Goal: Task Accomplishment & Management: Use online tool/utility

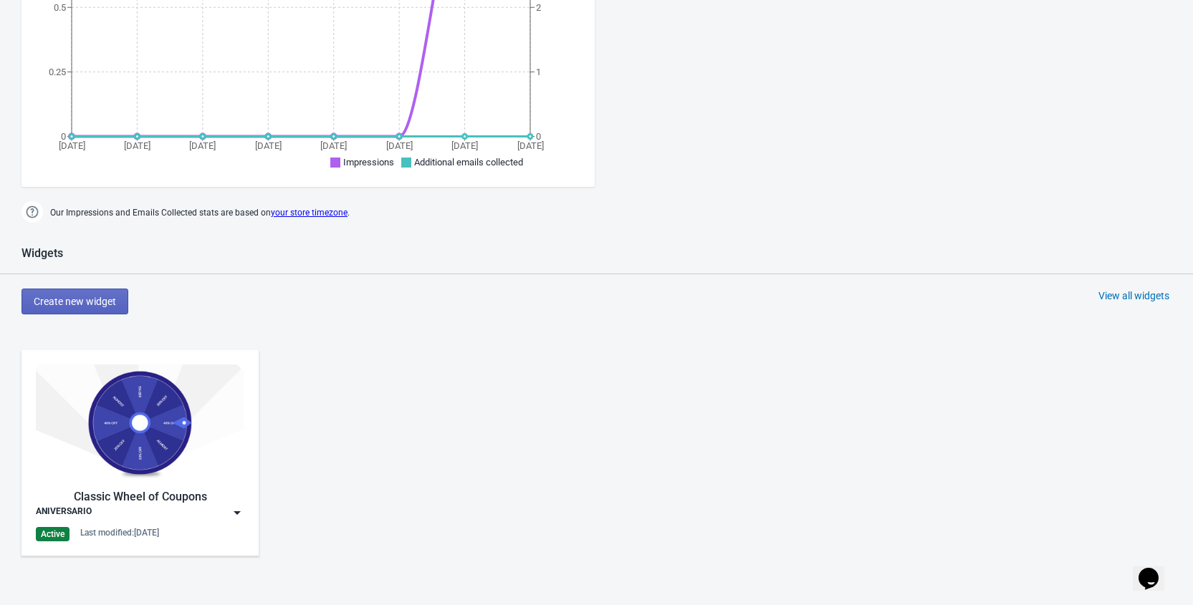
scroll to position [754, 0]
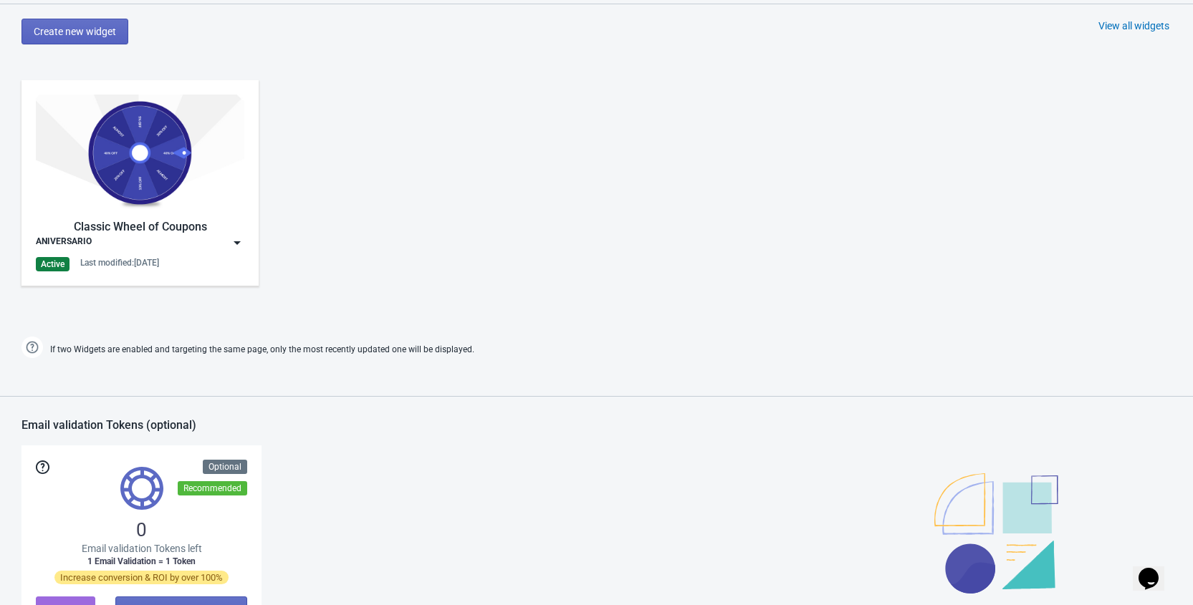
click at [239, 241] on img at bounding box center [237, 243] width 14 height 14
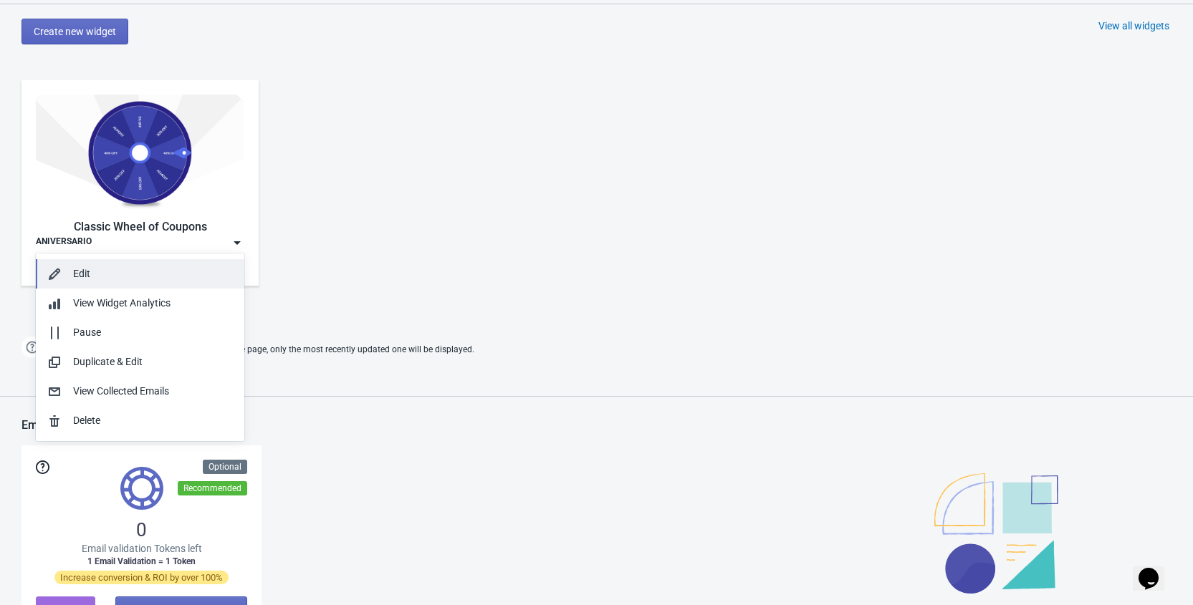
click at [122, 282] on button "Edit" at bounding box center [140, 273] width 208 height 29
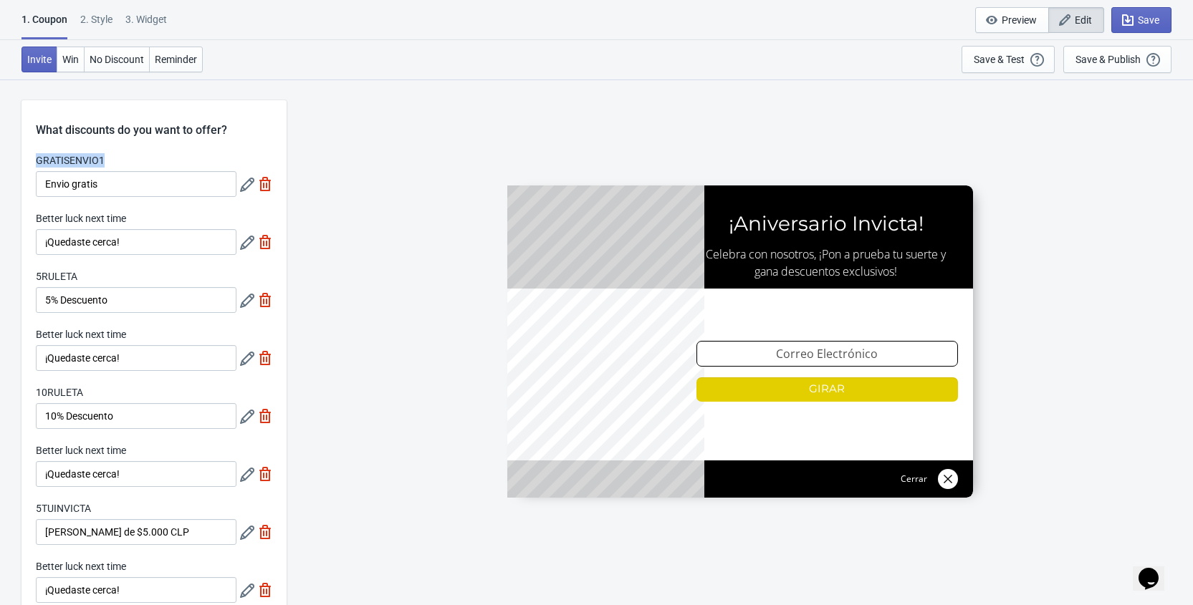
drag, startPoint x: 36, startPoint y: 160, endPoint x: 105, endPoint y: 158, distance: 69.6
click at [105, 158] on div "GRATISENVIO1" at bounding box center [136, 162] width 201 height 18
copy label "GRATISENVIO1"
drag, startPoint x: 36, startPoint y: 276, endPoint x: 85, endPoint y: 273, distance: 49.5
click at [85, 273] on div "5RULETA" at bounding box center [136, 278] width 201 height 18
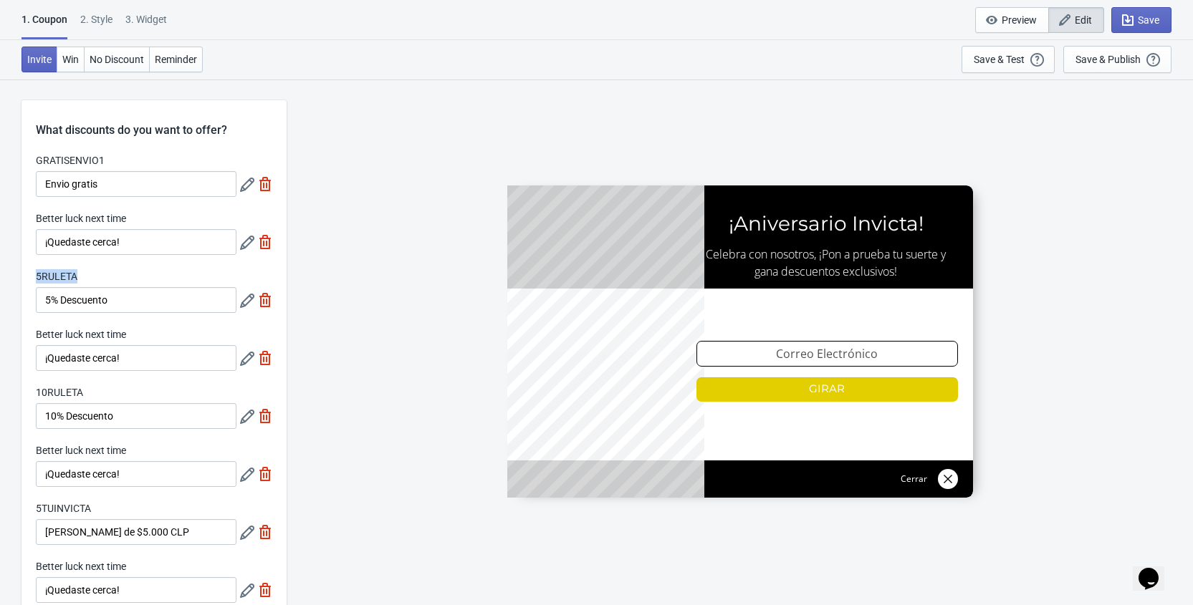
copy label "5RULETA"
drag, startPoint x: 36, startPoint y: 393, endPoint x: 87, endPoint y: 393, distance: 50.9
click at [87, 393] on div "10RULETA" at bounding box center [136, 394] width 201 height 18
copy label "10RULETA"
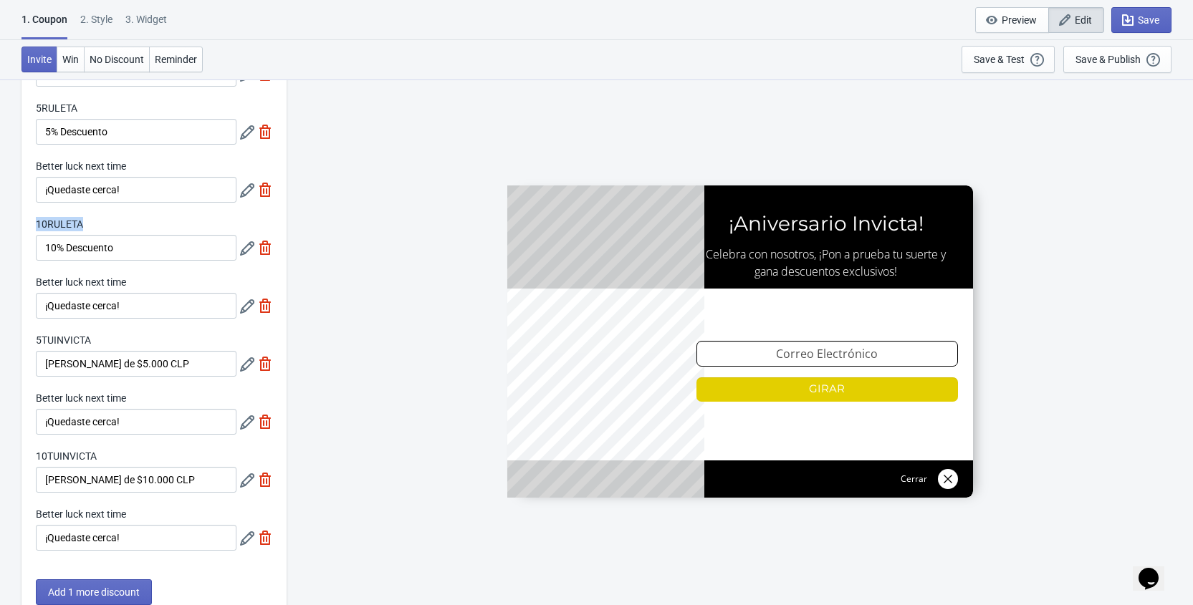
scroll to position [277, 0]
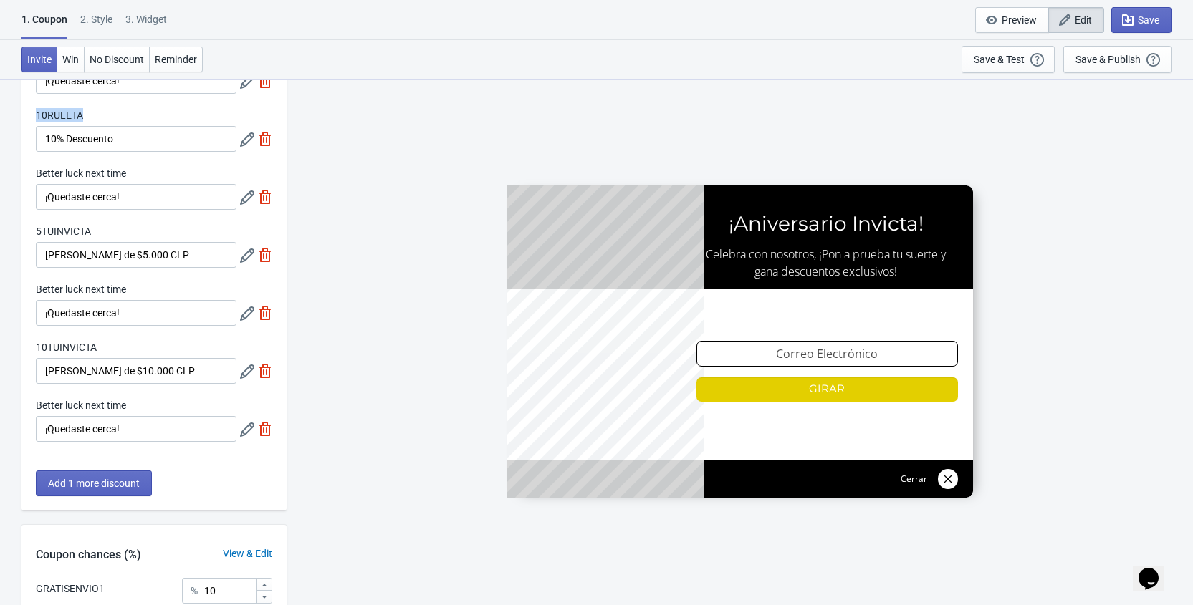
click at [63, 116] on label "10RULETA" at bounding box center [59, 115] width 47 height 14
click at [63, 126] on input "10% Descuento" at bounding box center [136, 139] width 201 height 26
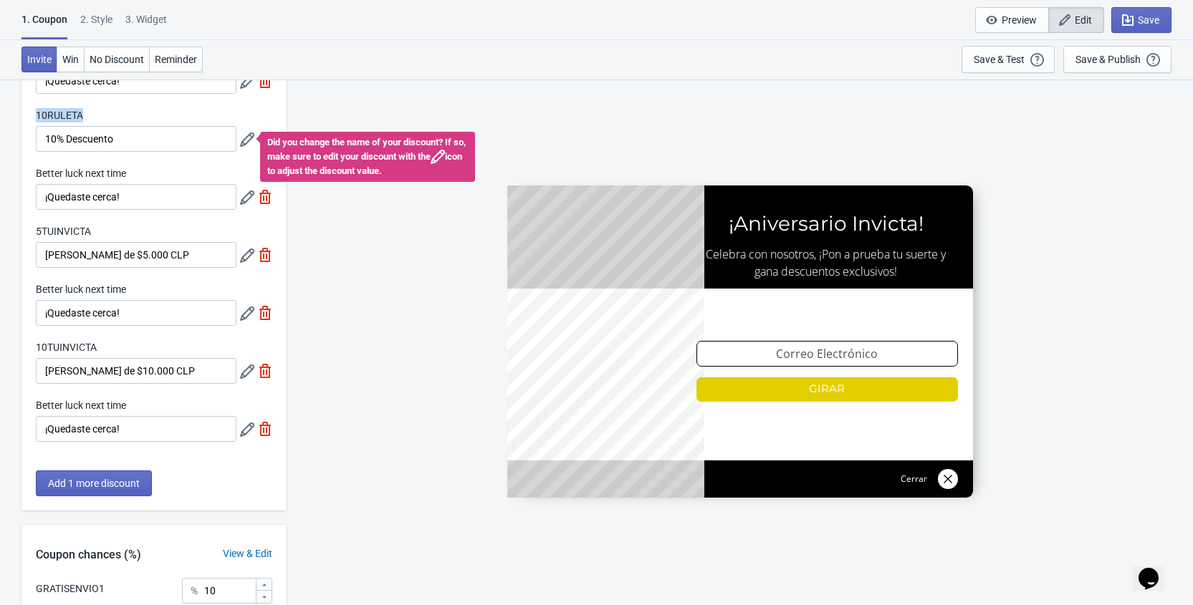
drag, startPoint x: 36, startPoint y: 113, endPoint x: 88, endPoint y: 114, distance: 52.3
click at [88, 114] on div "10RULETA" at bounding box center [136, 117] width 201 height 18
copy label "10RULETA"
drag, startPoint x: 37, startPoint y: 229, endPoint x: 94, endPoint y: 236, distance: 57.7
click at [94, 236] on div "5TUINVICTA" at bounding box center [136, 233] width 201 height 18
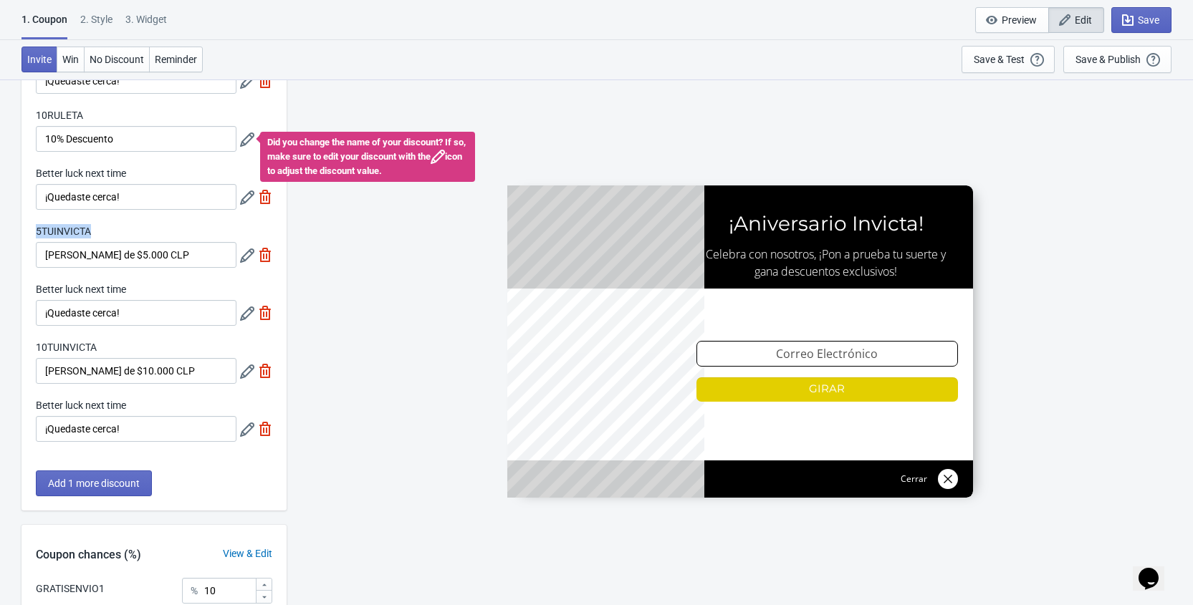
copy label "5TUINVICTA"
drag, startPoint x: 36, startPoint y: 347, endPoint x: 110, endPoint y: 346, distance: 73.8
click at [110, 346] on div "10TUINVICTA" at bounding box center [136, 349] width 201 height 18
copy label "10TUINVICTA"
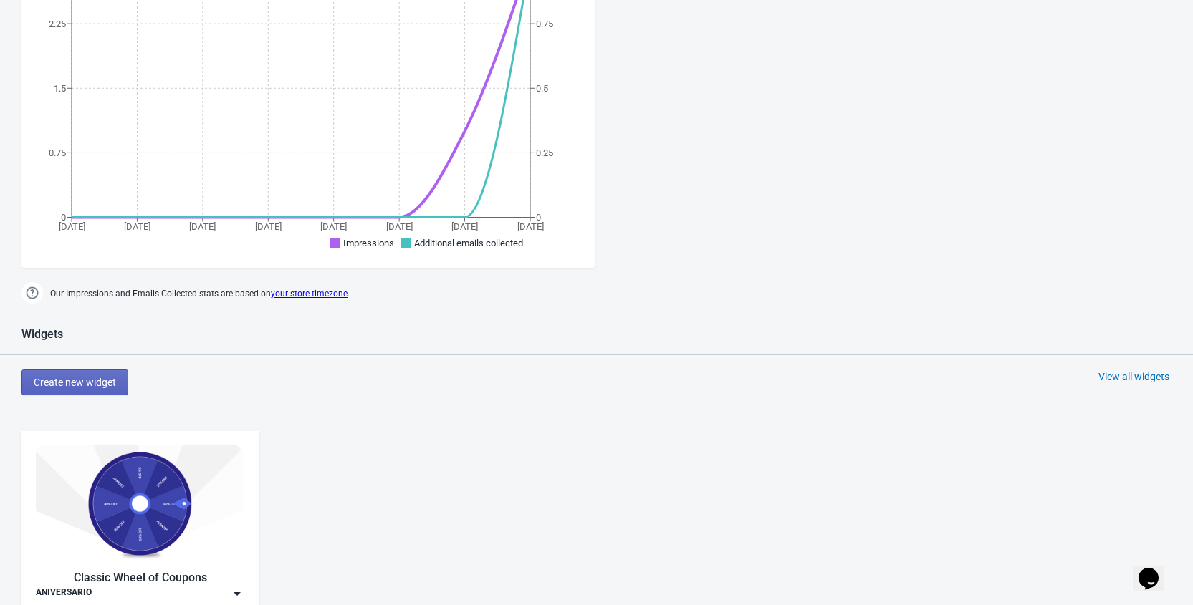
scroll to position [688, 0]
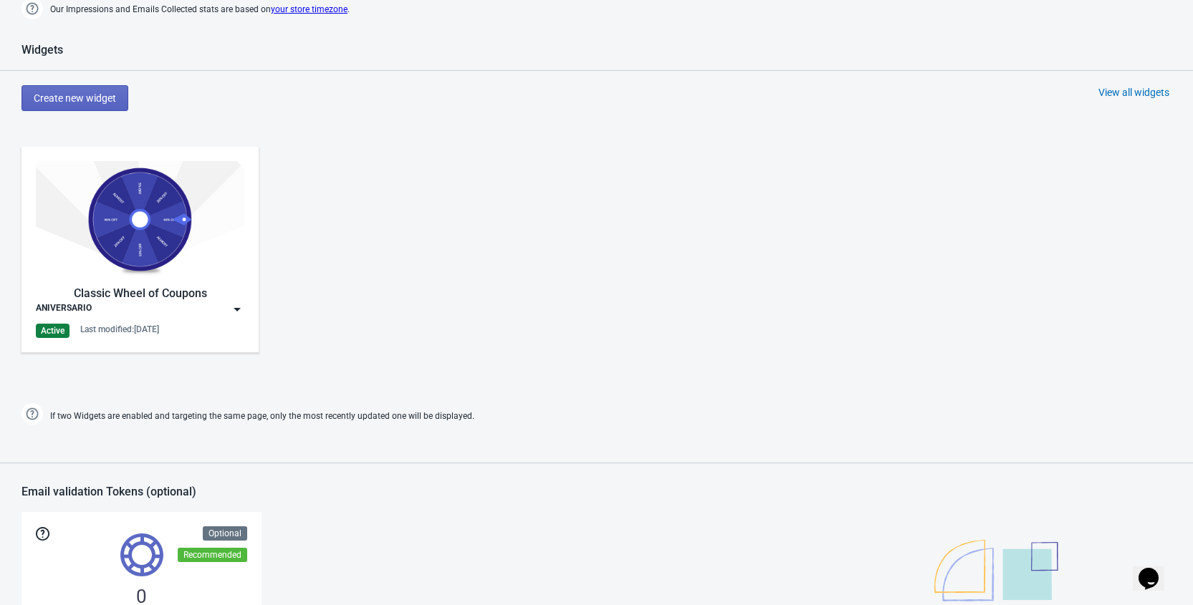
click at [236, 312] on img at bounding box center [237, 309] width 14 height 14
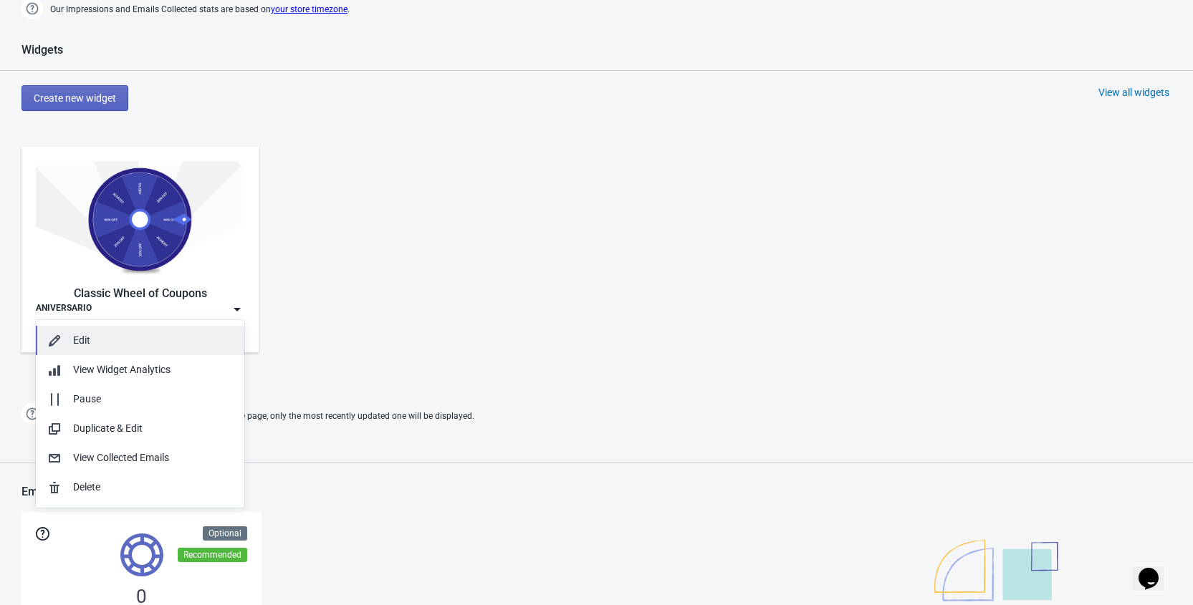
click at [93, 346] on div "Edit" at bounding box center [153, 340] width 160 height 15
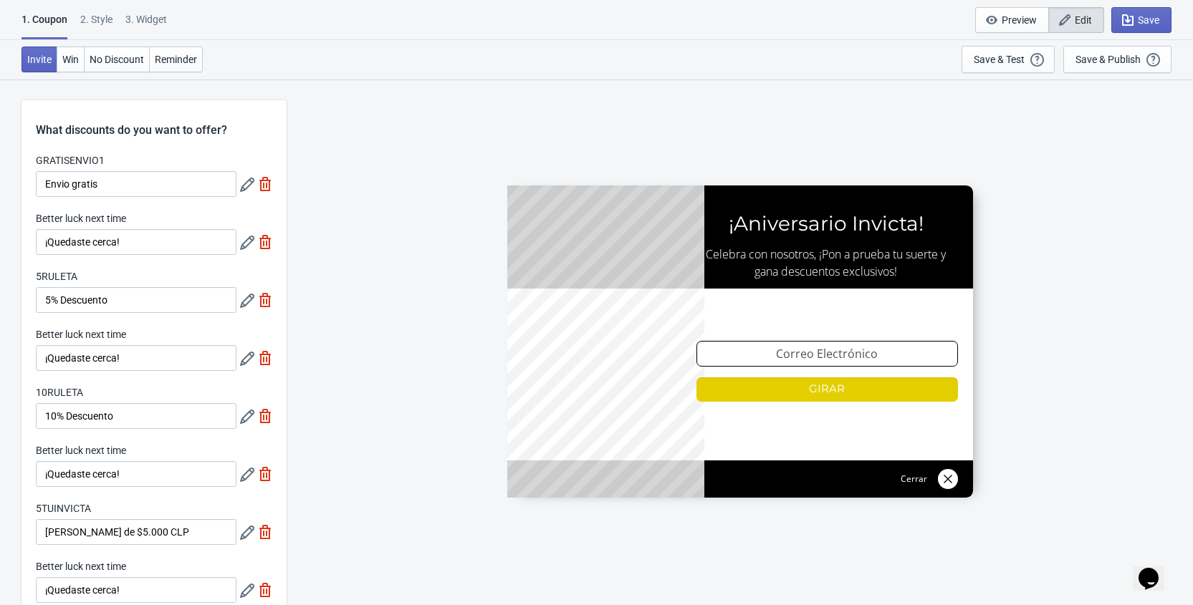
click at [153, 22] on div "3. Widget" at bounding box center [146, 24] width 42 height 25
select select "homepageOnly"
select select "1"
select select "left"
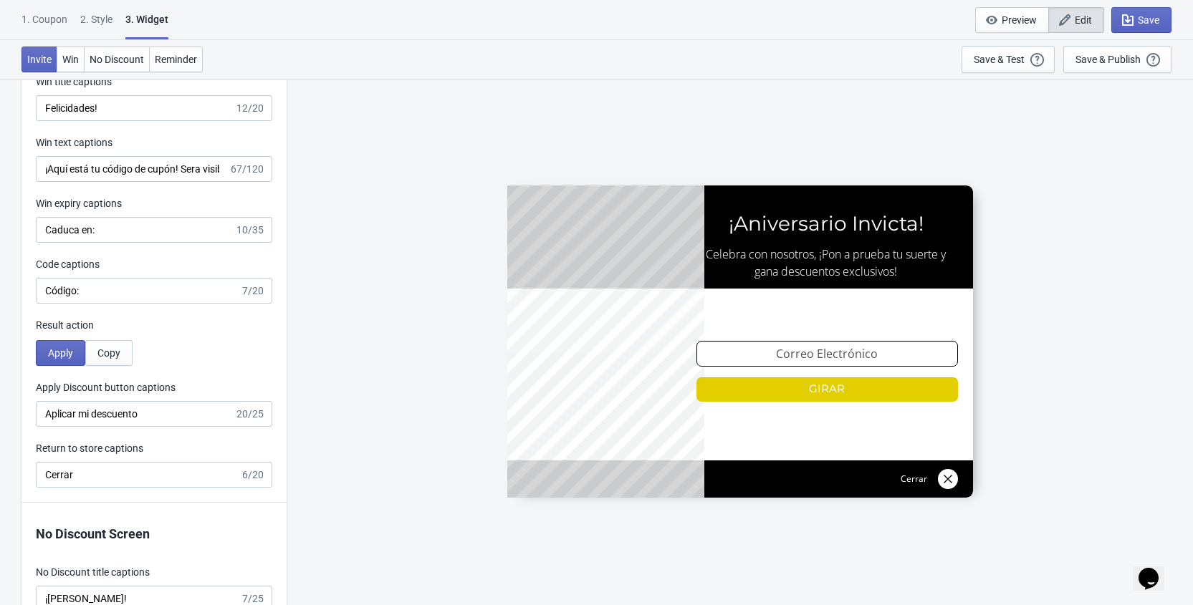
scroll to position [2775, 0]
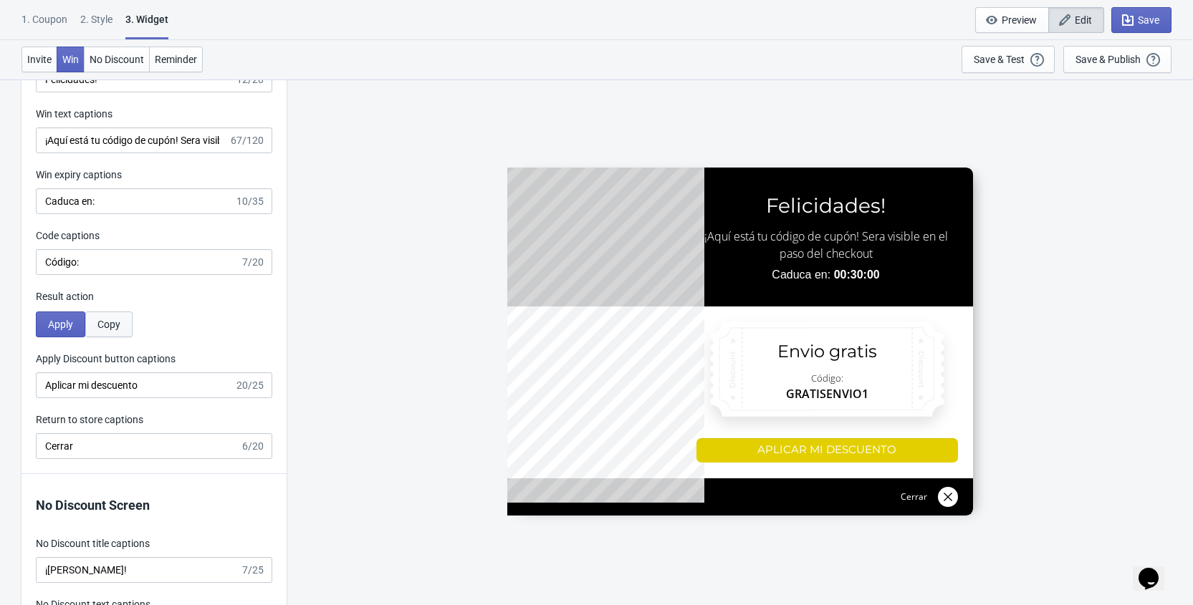
click at [105, 325] on span "Copy" at bounding box center [108, 324] width 23 height 11
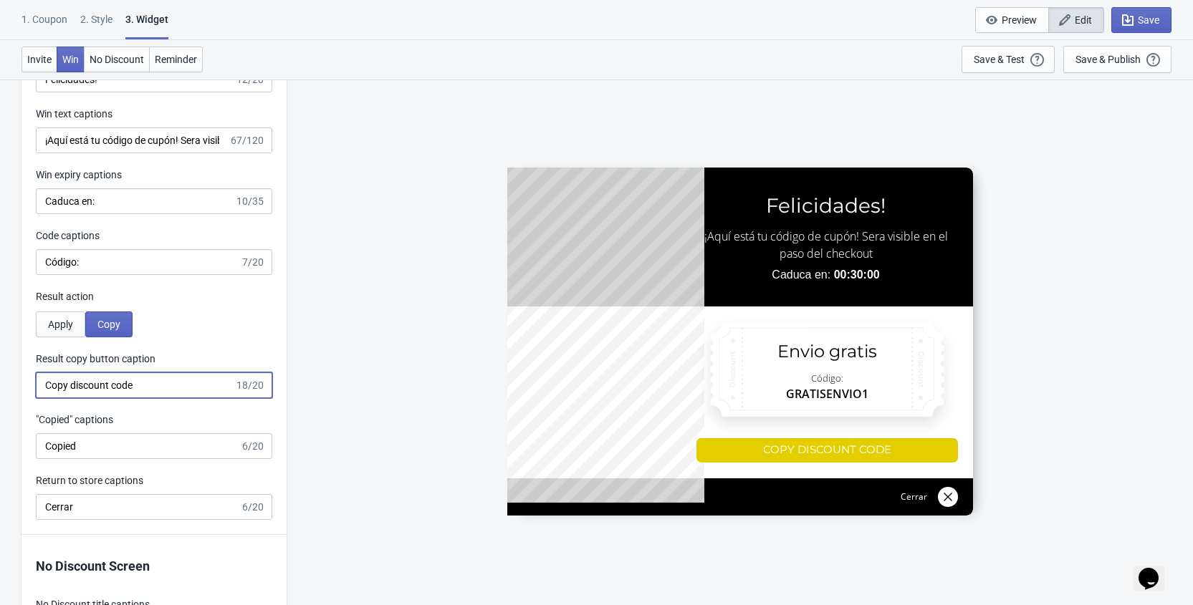
click at [114, 384] on input "Copy discount code" at bounding box center [135, 386] width 198 height 26
click at [102, 388] on input "Result copy button caption" at bounding box center [138, 386] width 204 height 26
type input "c"
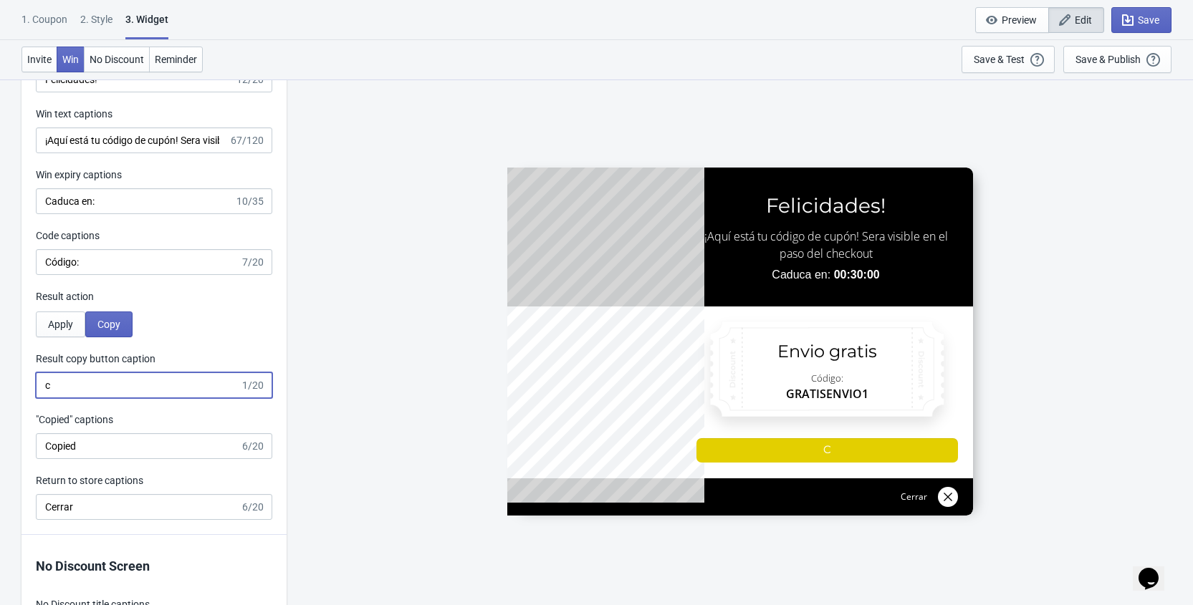
click at [105, 384] on input "c" at bounding box center [138, 386] width 204 height 26
click at [70, 438] on input "Copied" at bounding box center [138, 446] width 204 height 26
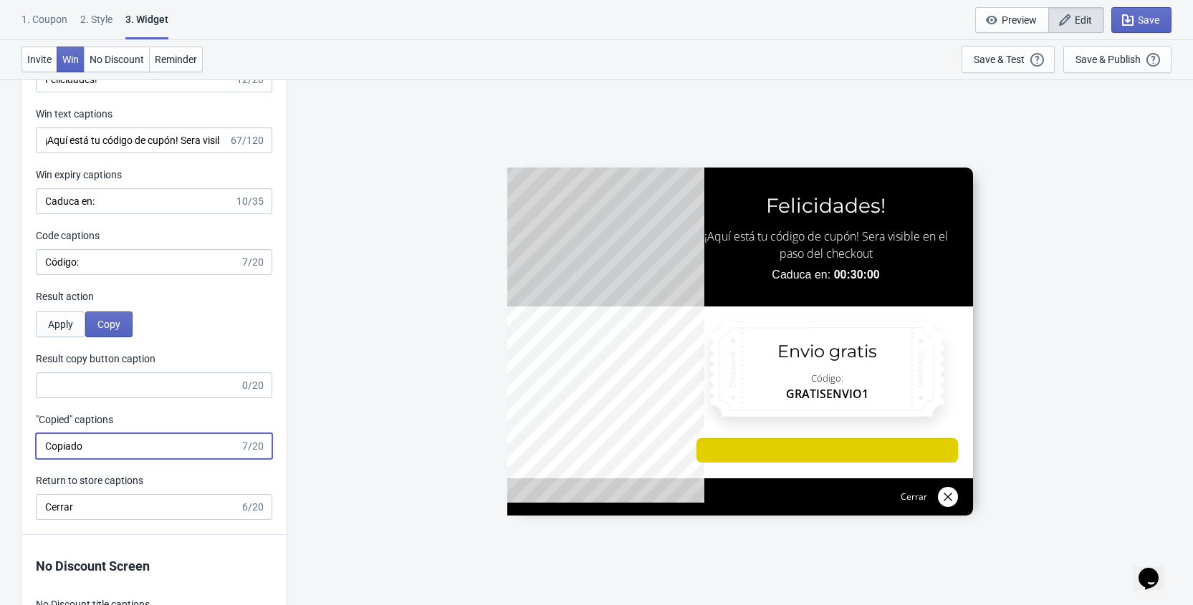
type input "Copiado"
click at [78, 373] on input "Result copy button caption" at bounding box center [138, 386] width 204 height 26
type input "Copiar"
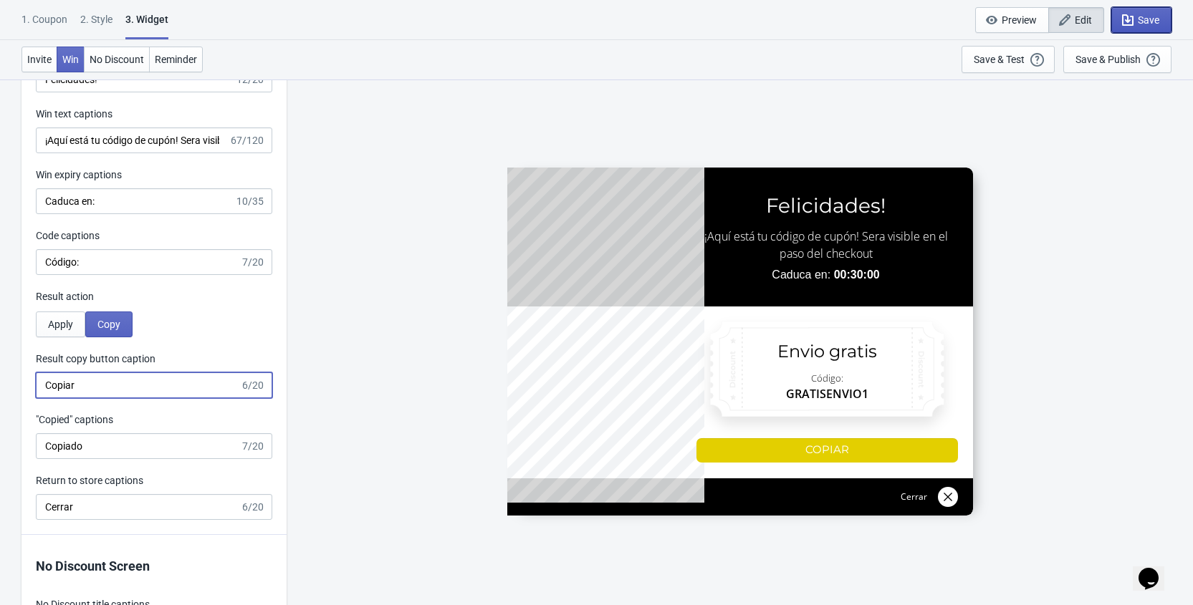
click at [1126, 14] on icon "button" at bounding box center [1128, 20] width 14 height 14
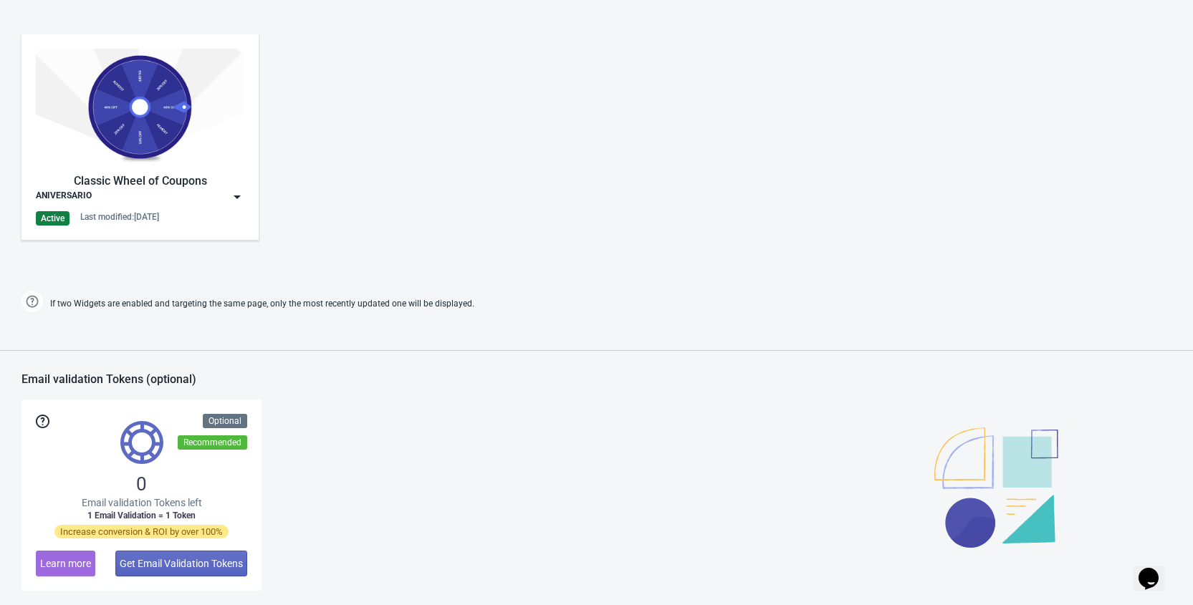
scroll to position [688, 0]
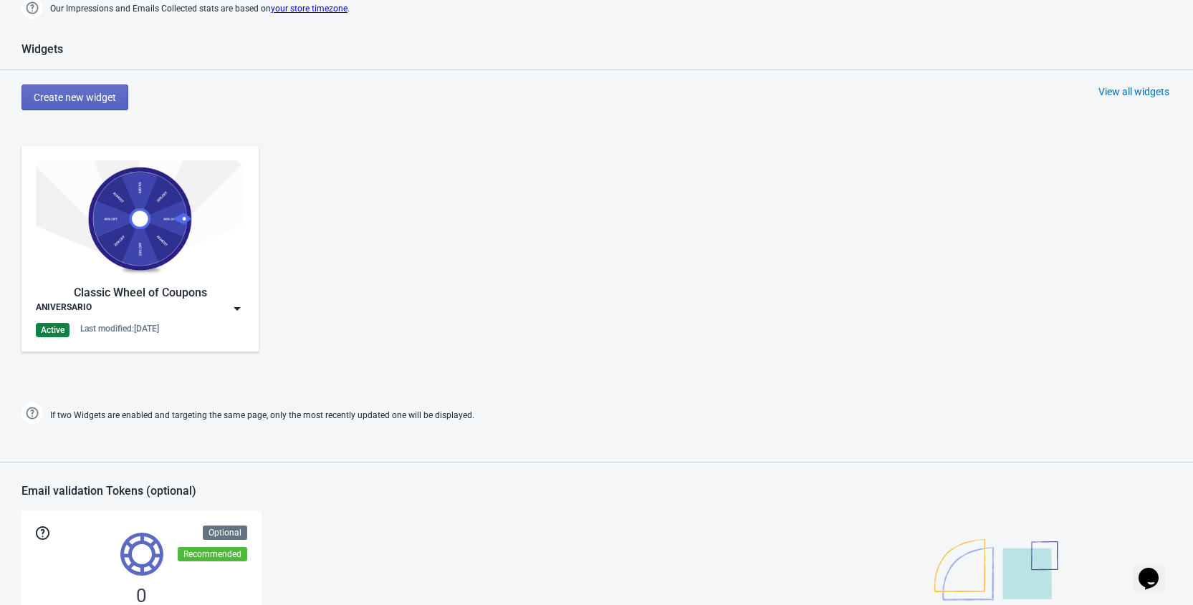
click at [231, 306] on img at bounding box center [237, 309] width 14 height 14
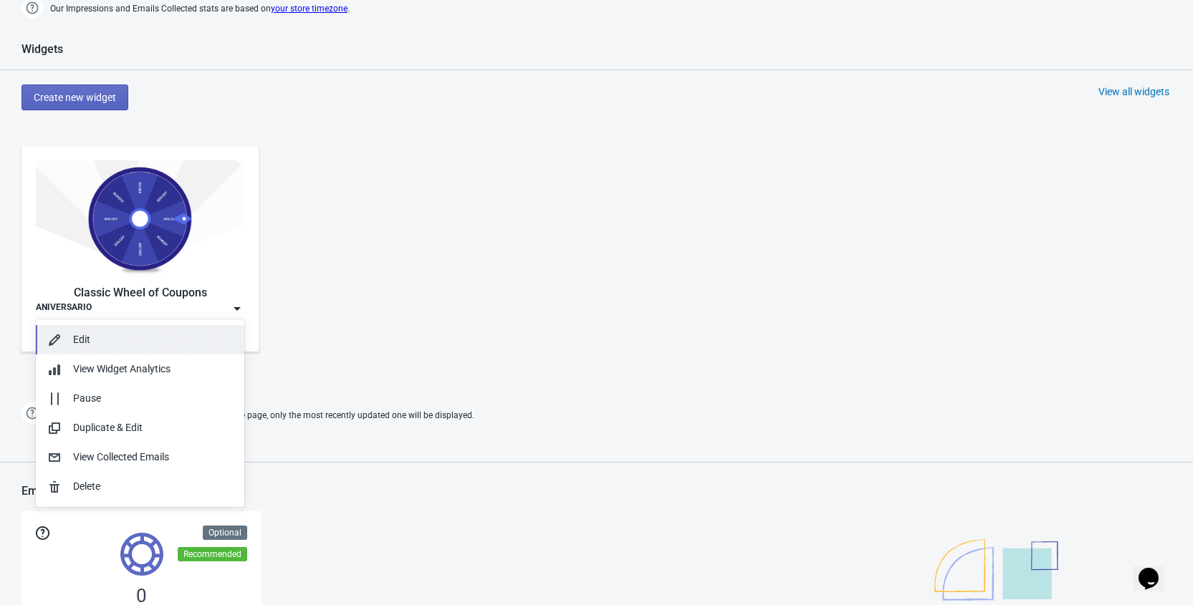
click at [141, 335] on div "Edit" at bounding box center [153, 339] width 160 height 15
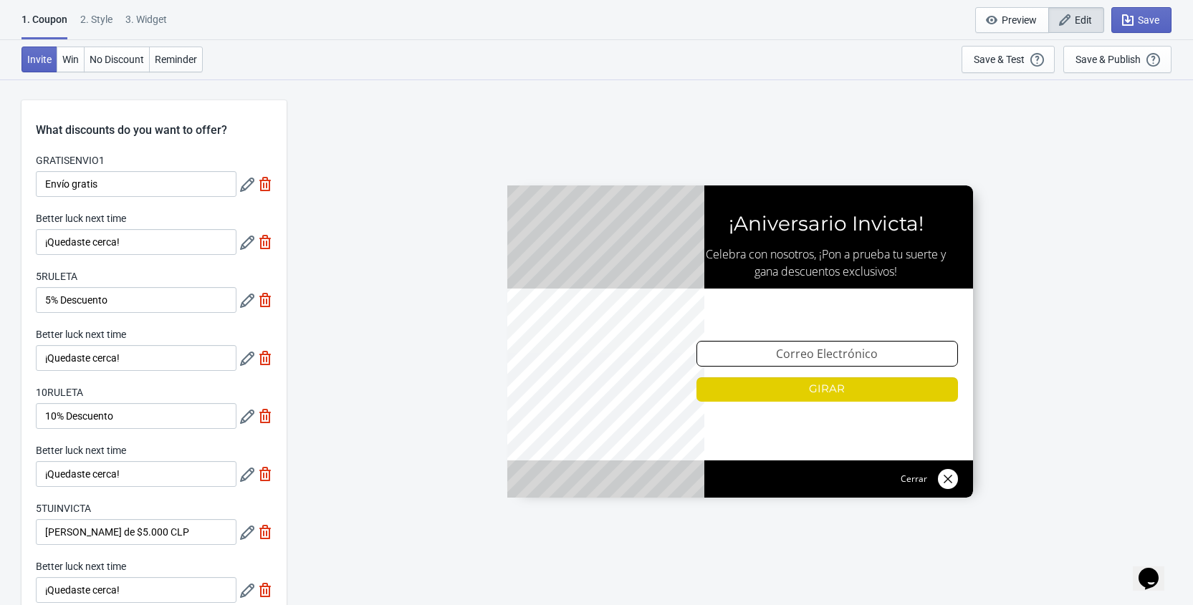
click at [173, 20] on div "1. Coupon 2 . Style 3. Widget" at bounding box center [96, 25] width 151 height 27
click at [160, 20] on div "3. Widget" at bounding box center [146, 24] width 42 height 25
select select "homepageOnly"
select select "1"
select select "left"
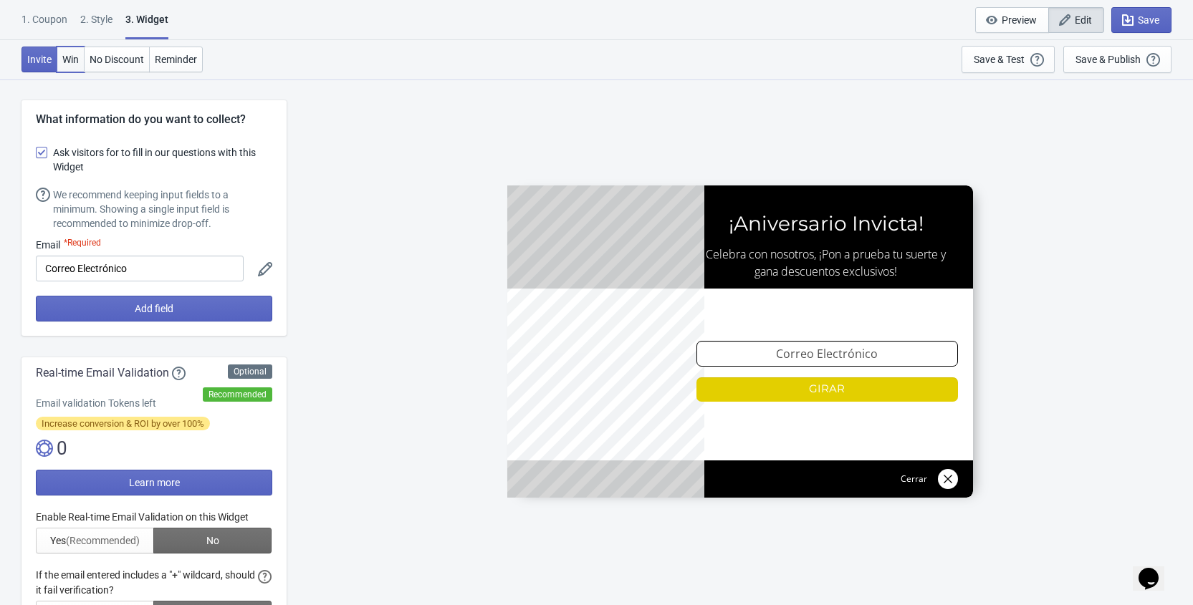
click at [75, 60] on span "Win" at bounding box center [70, 59] width 16 height 11
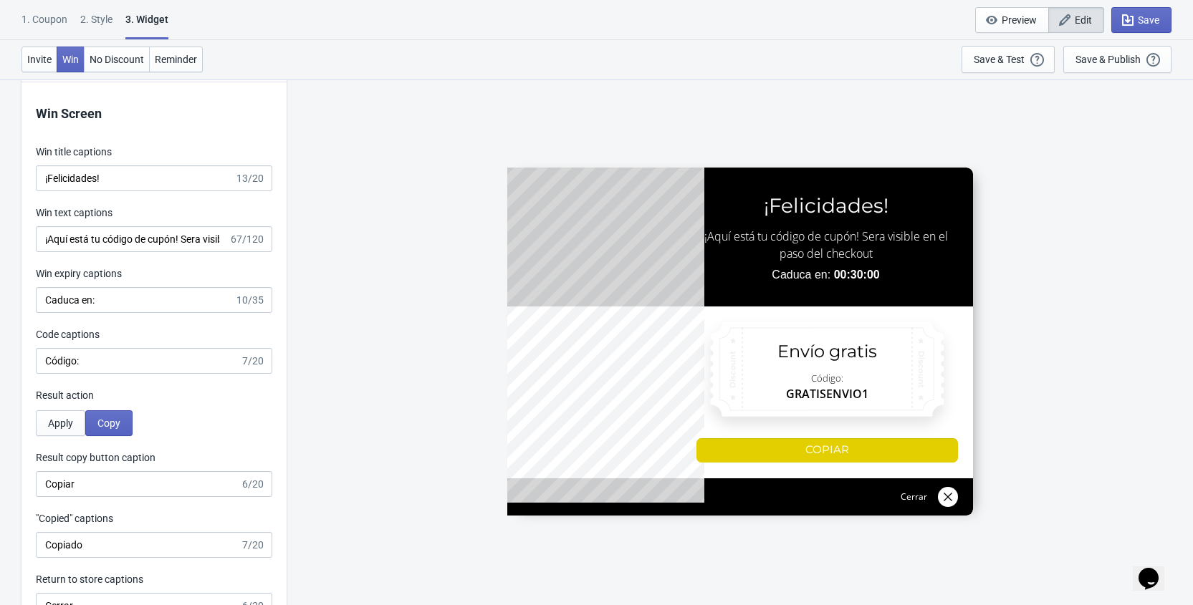
scroll to position [2702, 0]
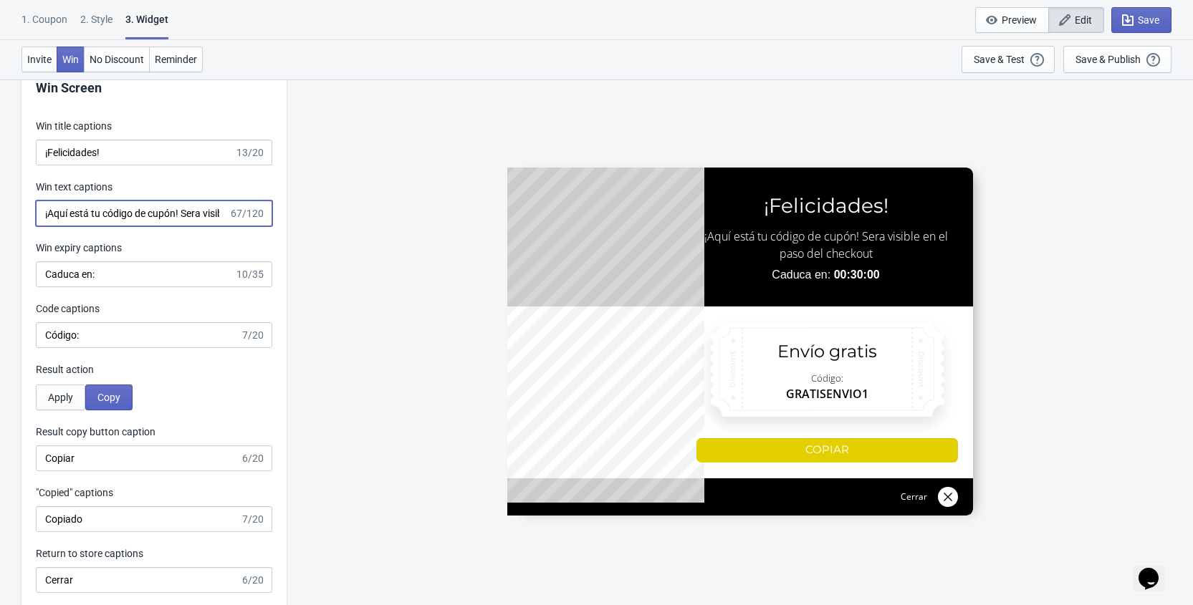
click at [100, 211] on input "¡Aquí está tu código de cupón! Sera visible en el paso del checkout" at bounding box center [132, 214] width 193 height 26
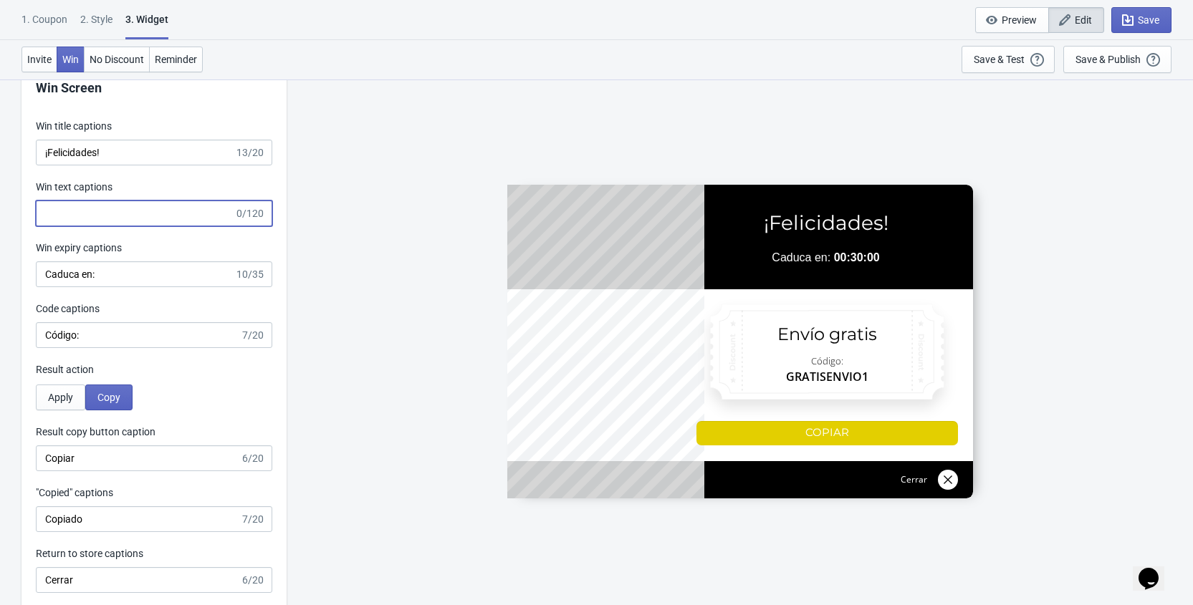
paste input "¡Aquí está tu código de descuento! Cópialo y pégalo en el Checkout de tu compra."
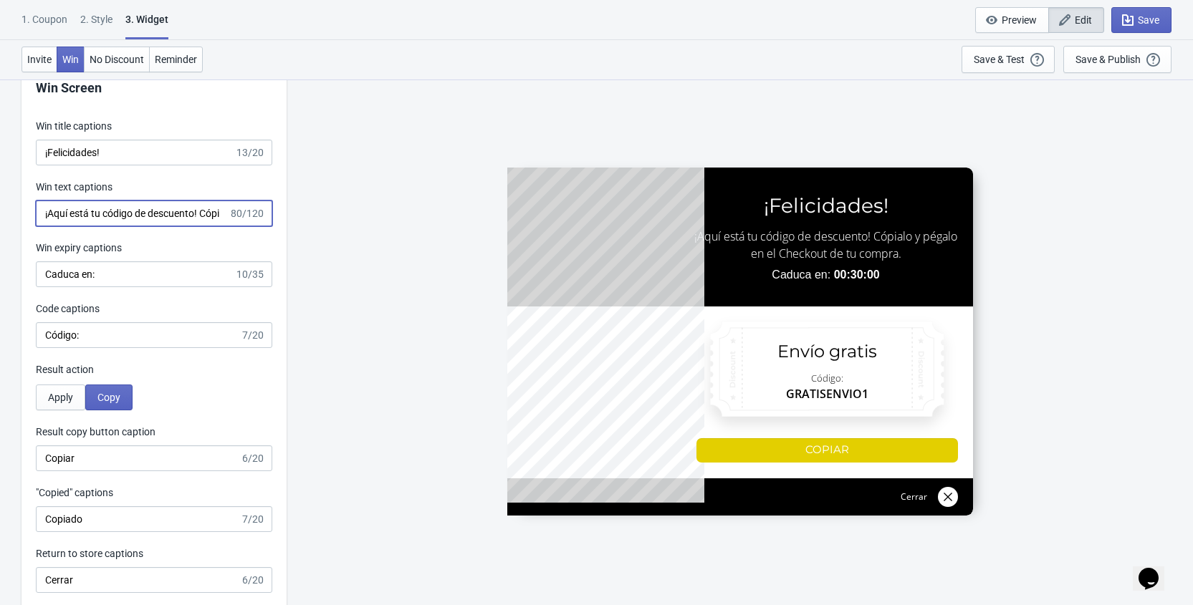
scroll to position [0, 204]
type input "¡Aquí está tu código de descuento! Cópialo y pégalo en el Checkout de tu compra."
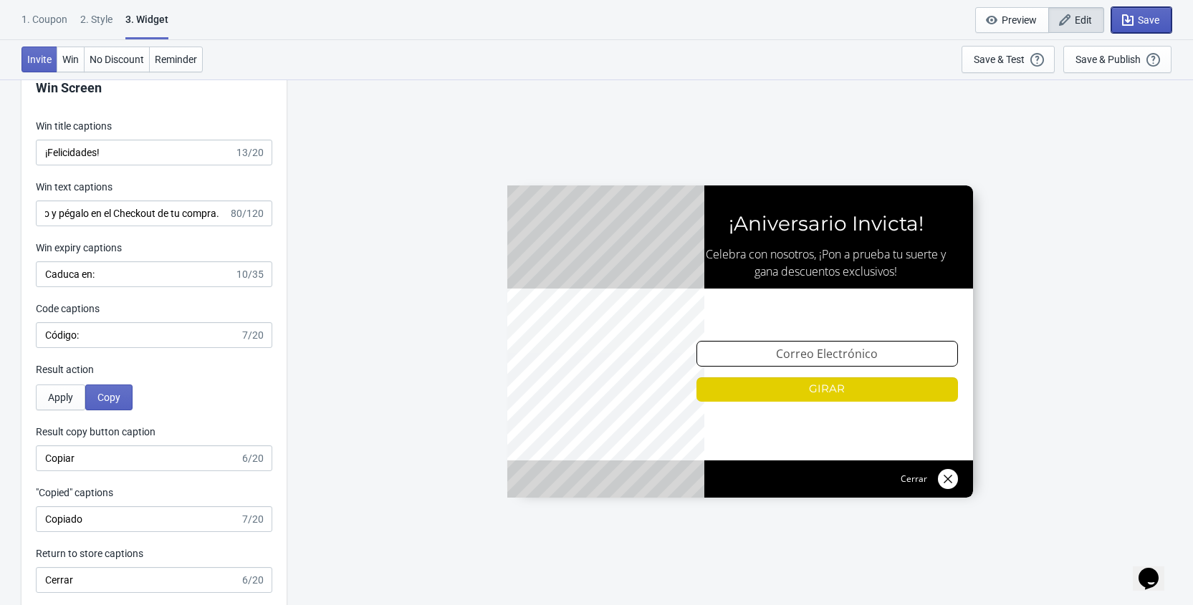
scroll to position [0, 0]
click at [1131, 17] on icon "button" at bounding box center [1128, 20] width 14 height 14
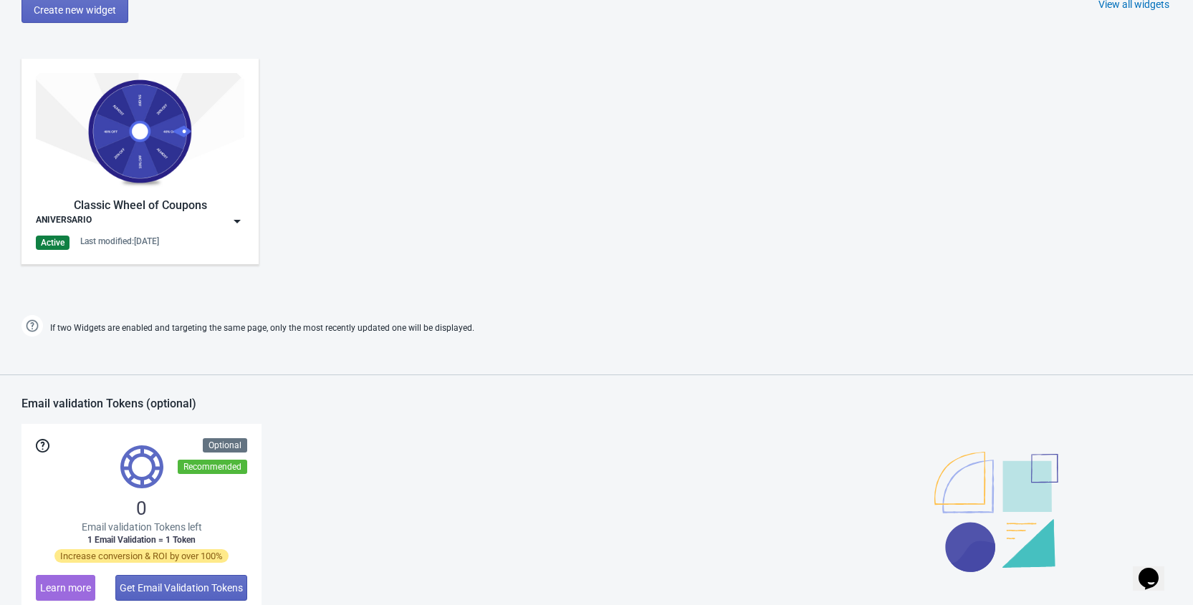
scroll to position [775, 0]
click at [239, 222] on img at bounding box center [237, 222] width 14 height 14
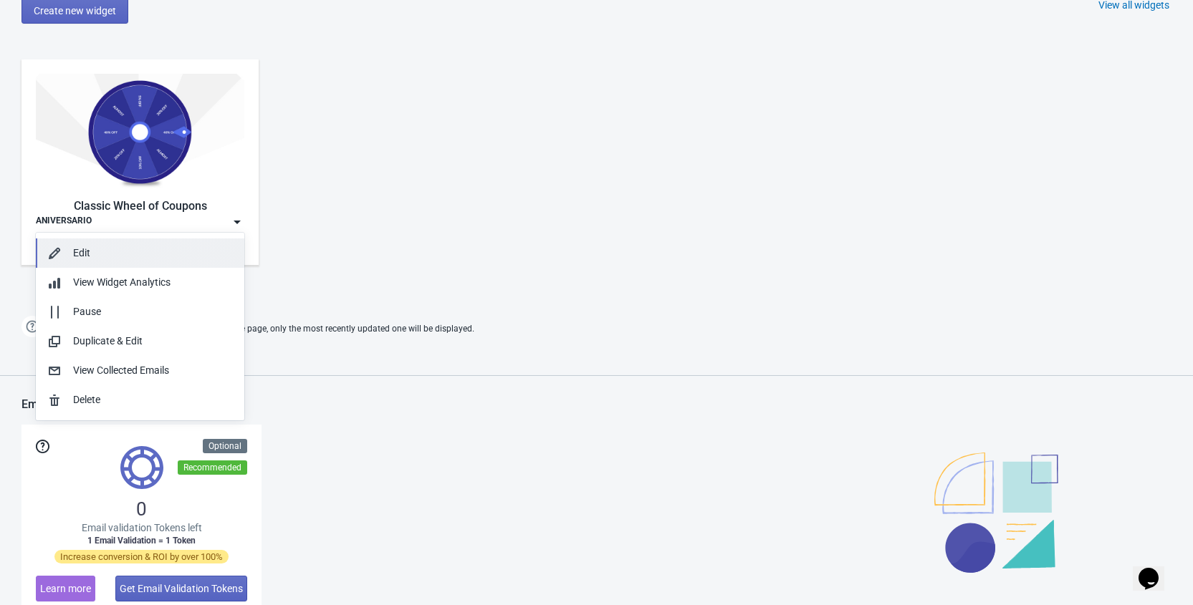
click at [174, 261] on button "Edit" at bounding box center [140, 253] width 208 height 29
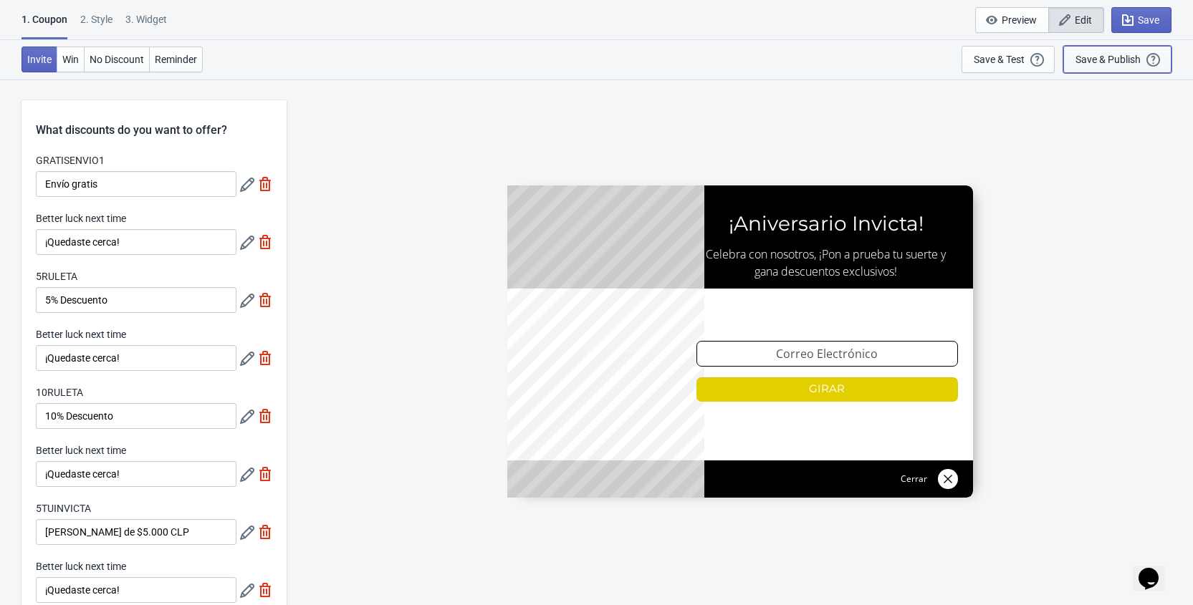
click at [1113, 62] on div "Save & Publish" at bounding box center [1107, 59] width 65 height 11
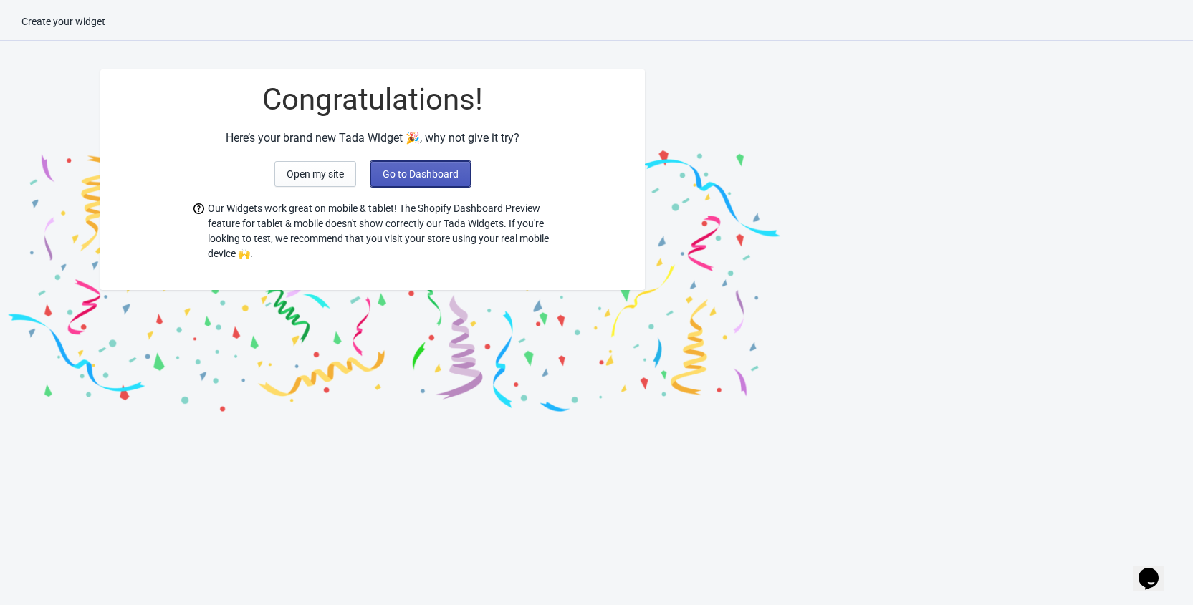
click at [413, 173] on span "Go to Dashboard" at bounding box center [421, 173] width 76 height 11
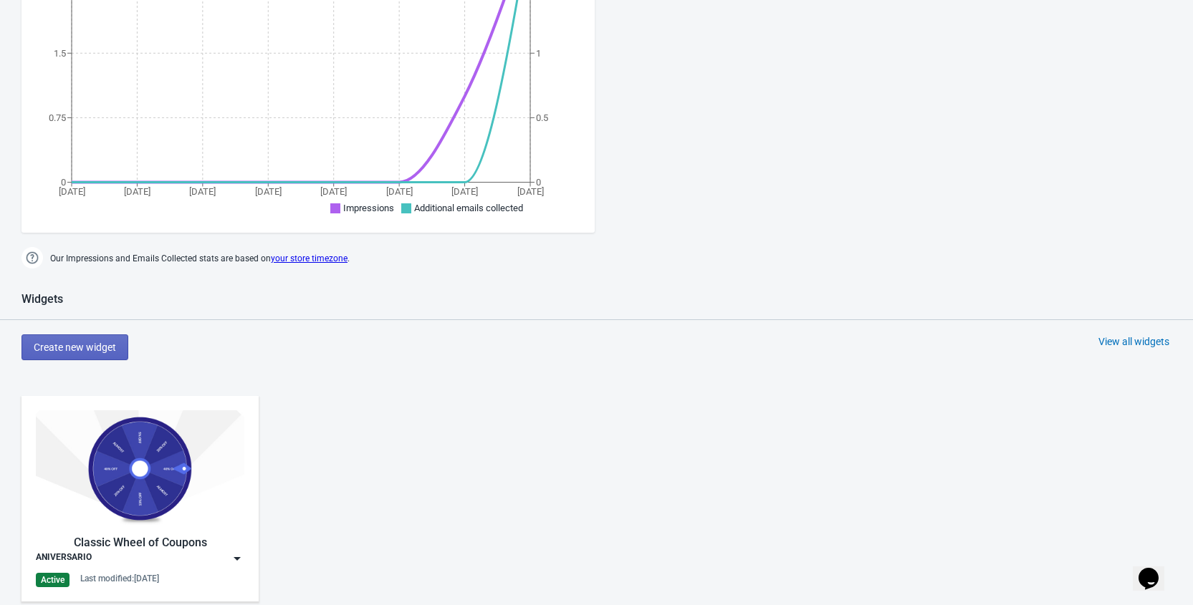
scroll to position [556, 0]
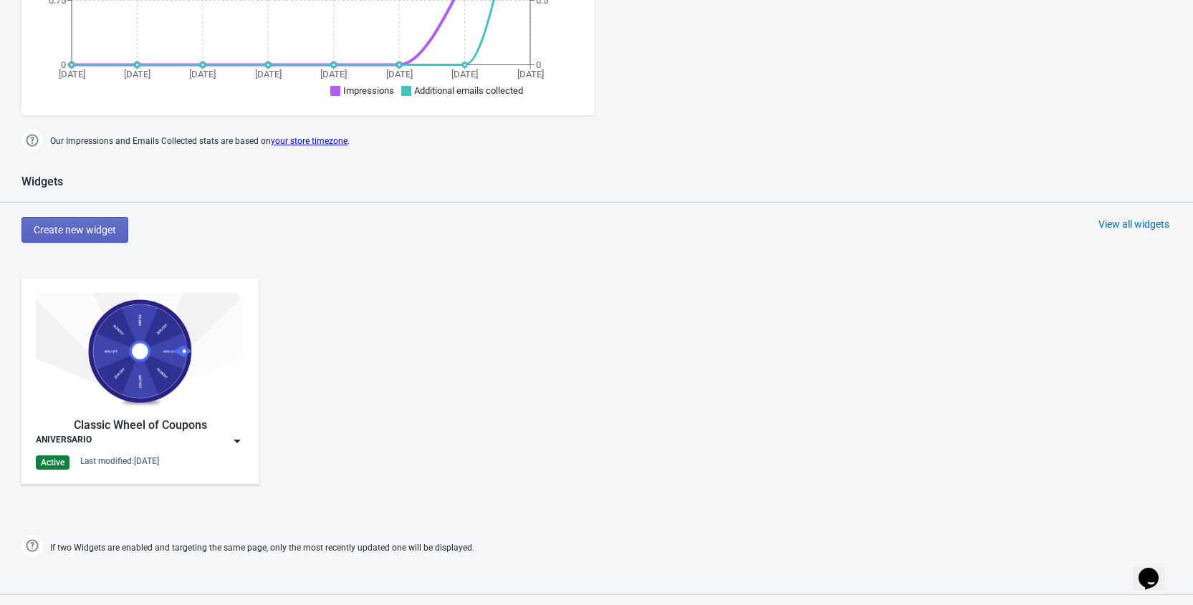
click at [227, 439] on div "ANIVERSARIO" at bounding box center [140, 441] width 208 height 14
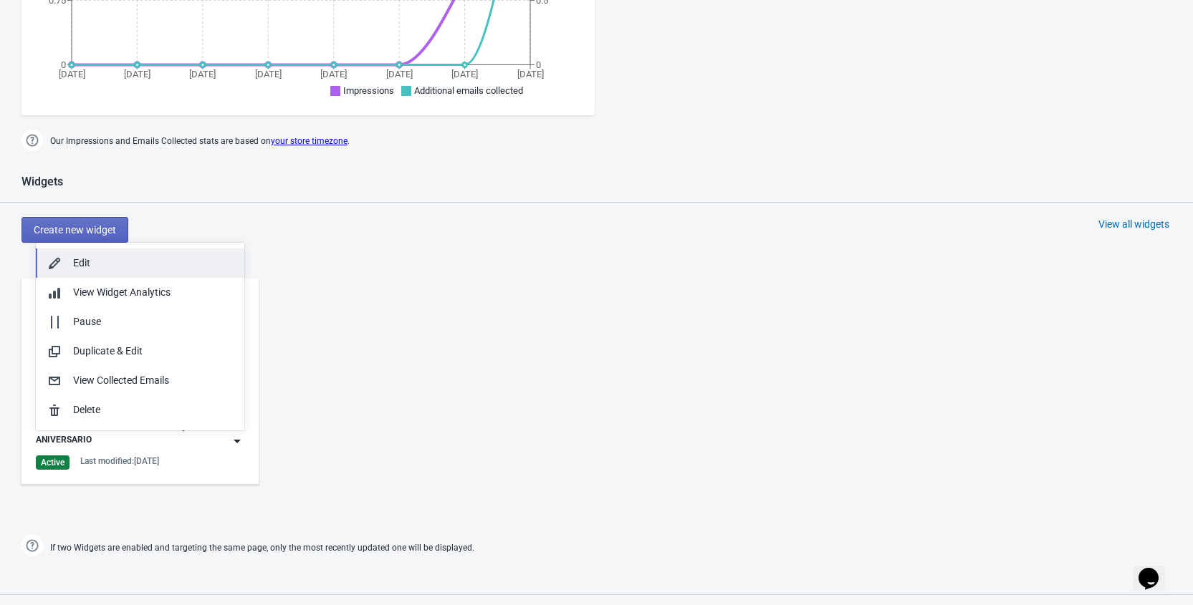
click at [94, 262] on div "Edit" at bounding box center [153, 263] width 160 height 15
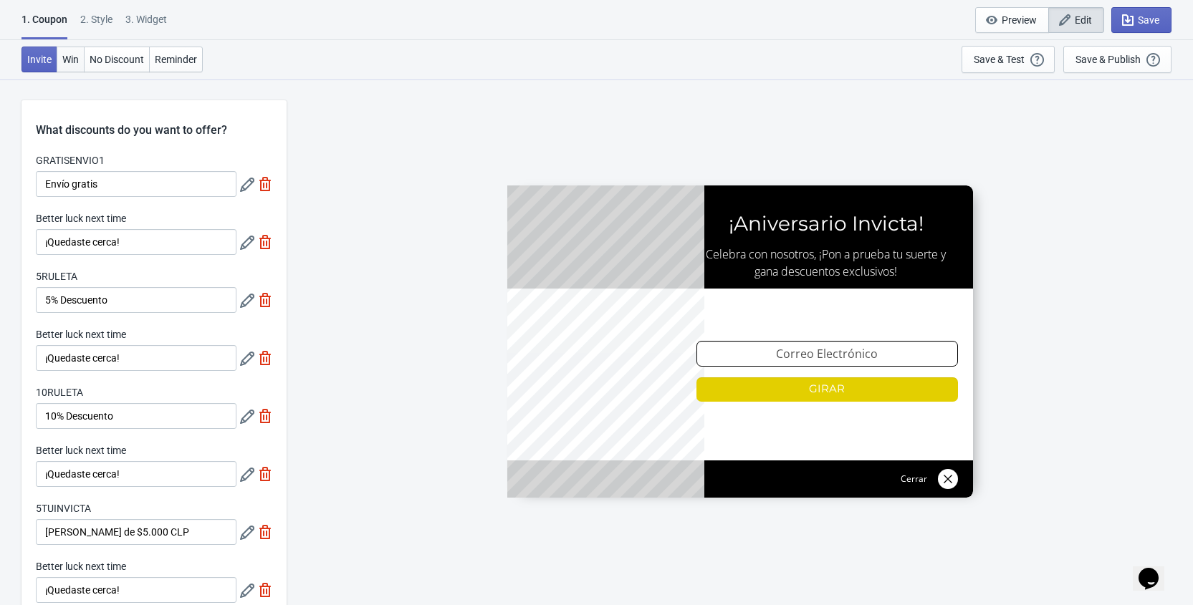
click at [76, 57] on span "Win" at bounding box center [70, 59] width 16 height 11
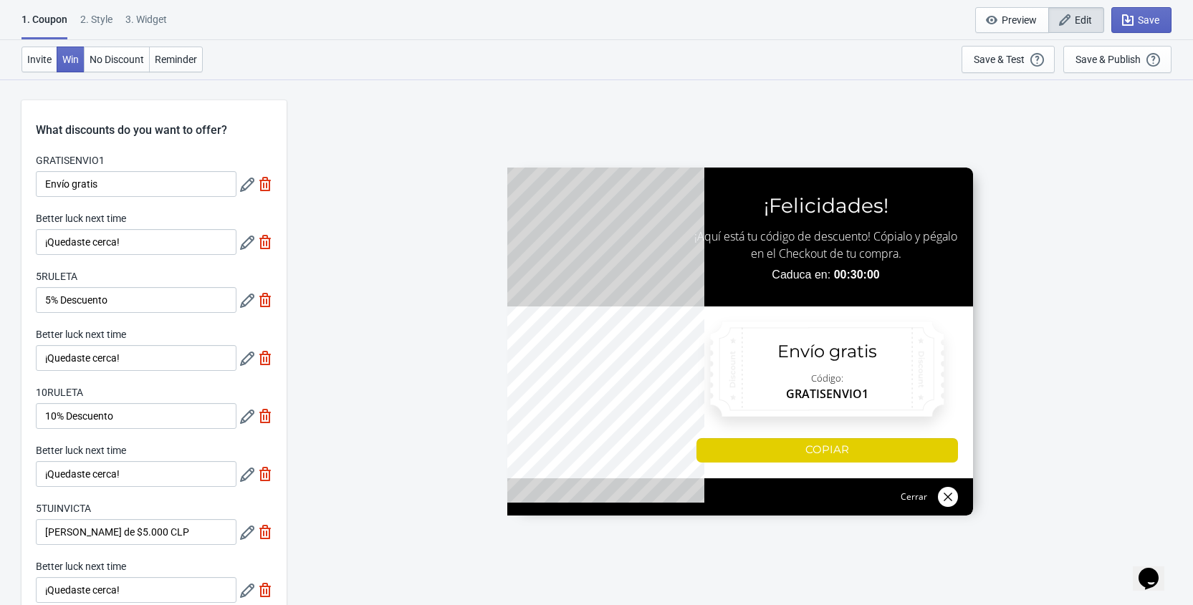
click at [140, 21] on div "3. Widget" at bounding box center [146, 24] width 42 height 25
select select "homepageOnly"
select select "1"
select select "left"
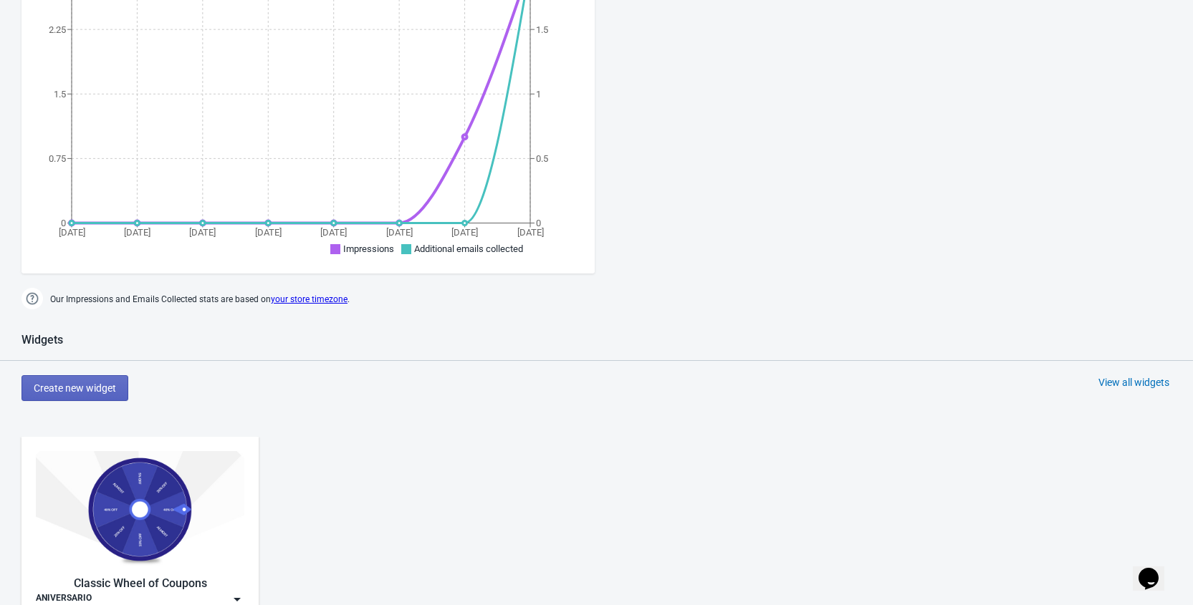
scroll to position [563, 0]
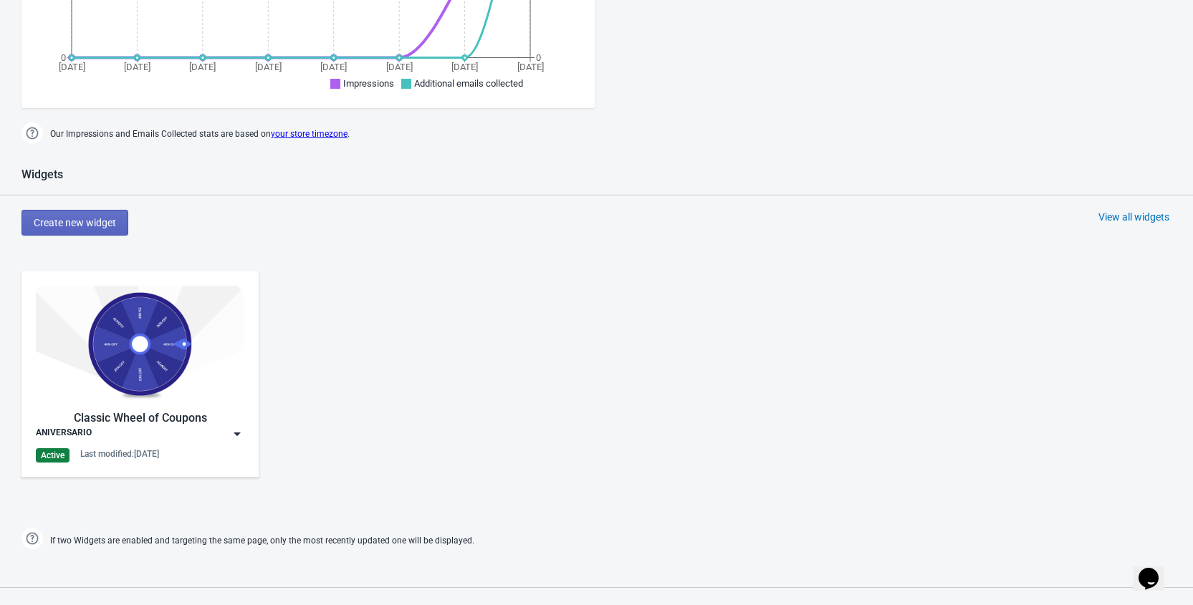
click at [238, 434] on img at bounding box center [237, 434] width 14 height 14
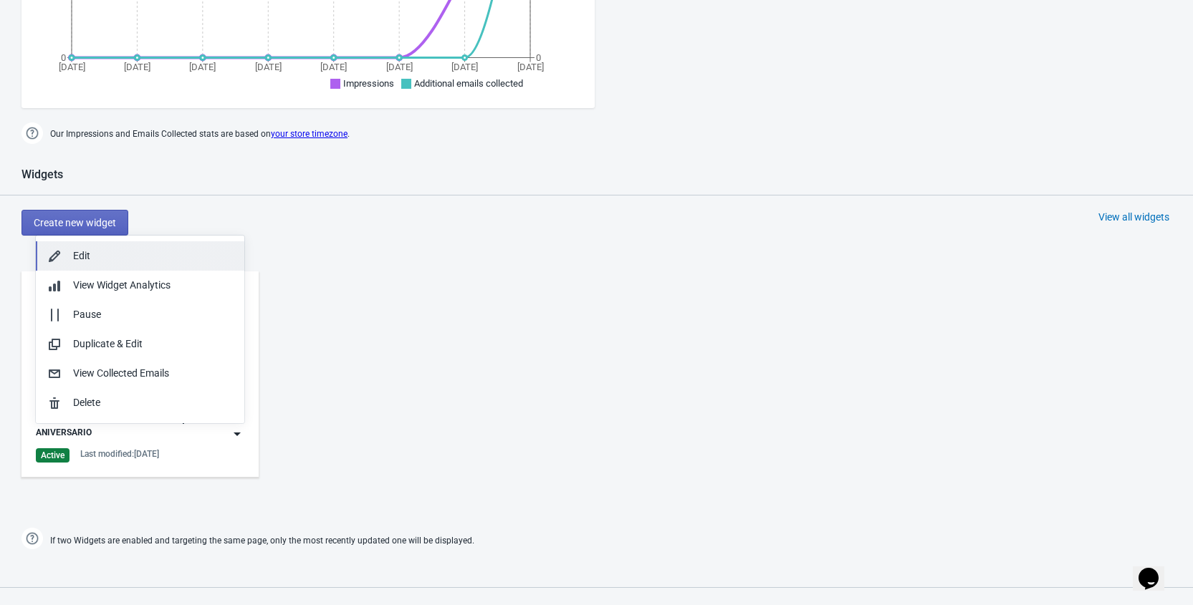
click at [105, 257] on div "Edit" at bounding box center [153, 256] width 160 height 15
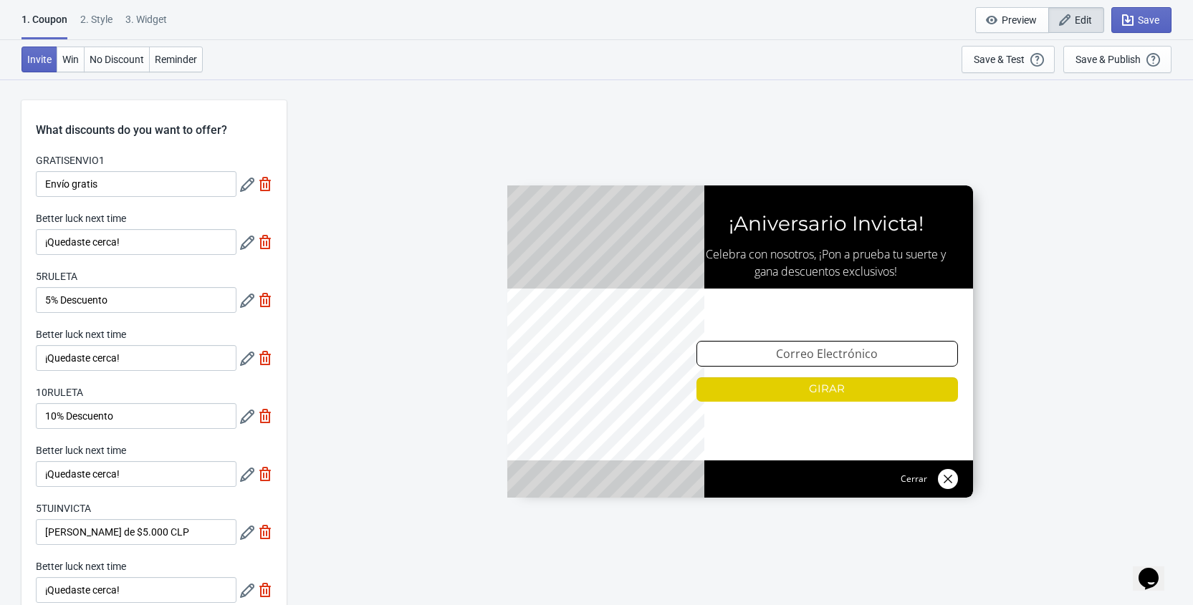
click at [152, 18] on div "3. Widget" at bounding box center [146, 24] width 42 height 25
select select "homepageOnly"
select select "1"
select select "left"
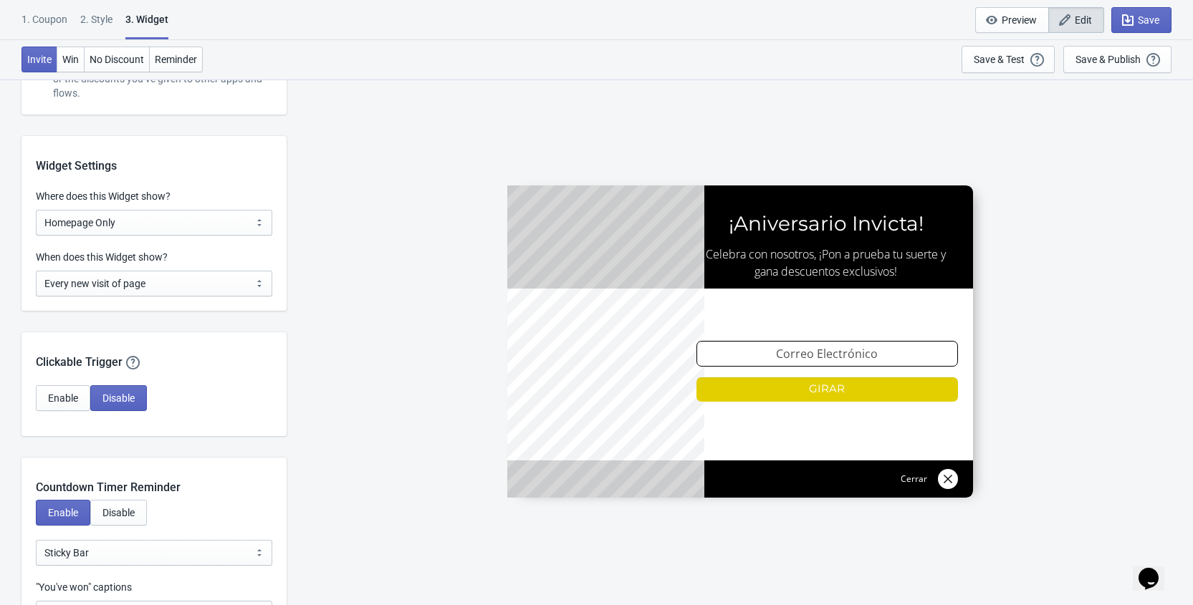
scroll to position [1058, 0]
click at [130, 226] on select "All Pages All Product Pages All Blog Pages All Static Pages Specific Product(s)…" at bounding box center [154, 224] width 236 height 26
select select "specificURL"
click at [36, 211] on select "All Pages All Product Pages All Blog Pages All Static Pages Specific Product(s)…" at bounding box center [154, 224] width 236 height 26
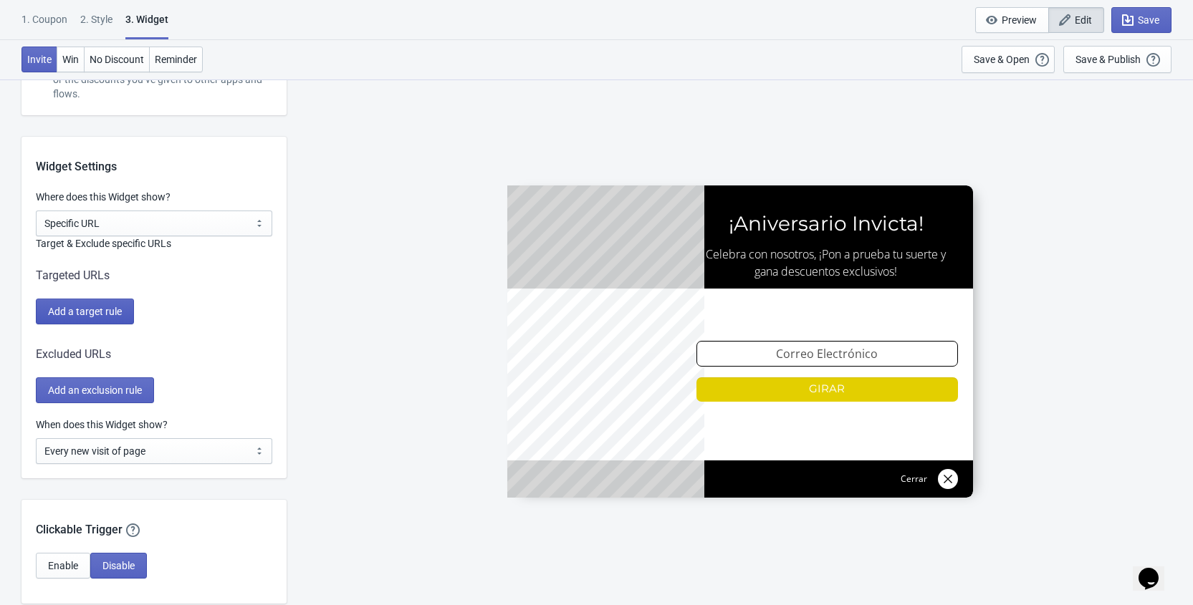
click at [90, 313] on span "Add a target rule" at bounding box center [85, 311] width 74 height 11
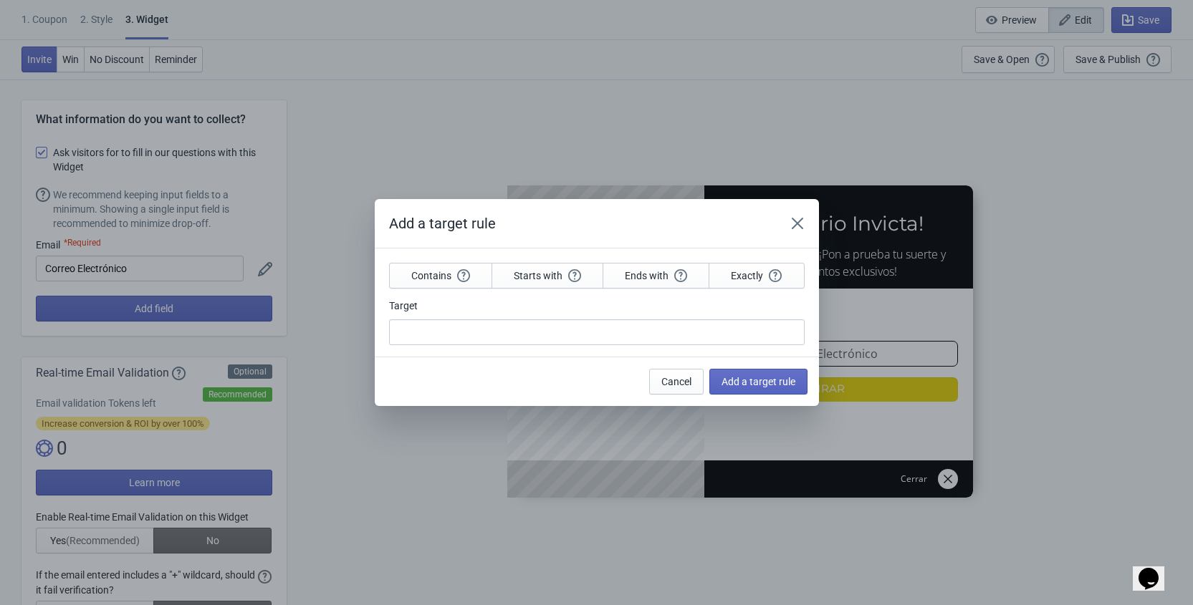
scroll to position [0, 0]
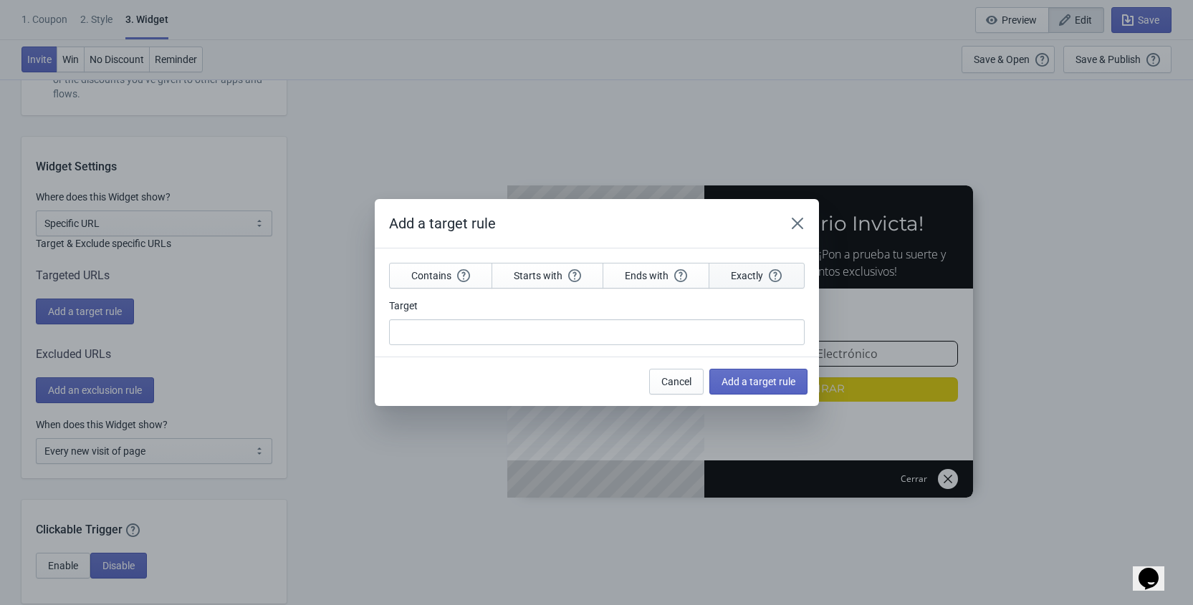
click at [751, 280] on span "Exactly" at bounding box center [756, 275] width 51 height 13
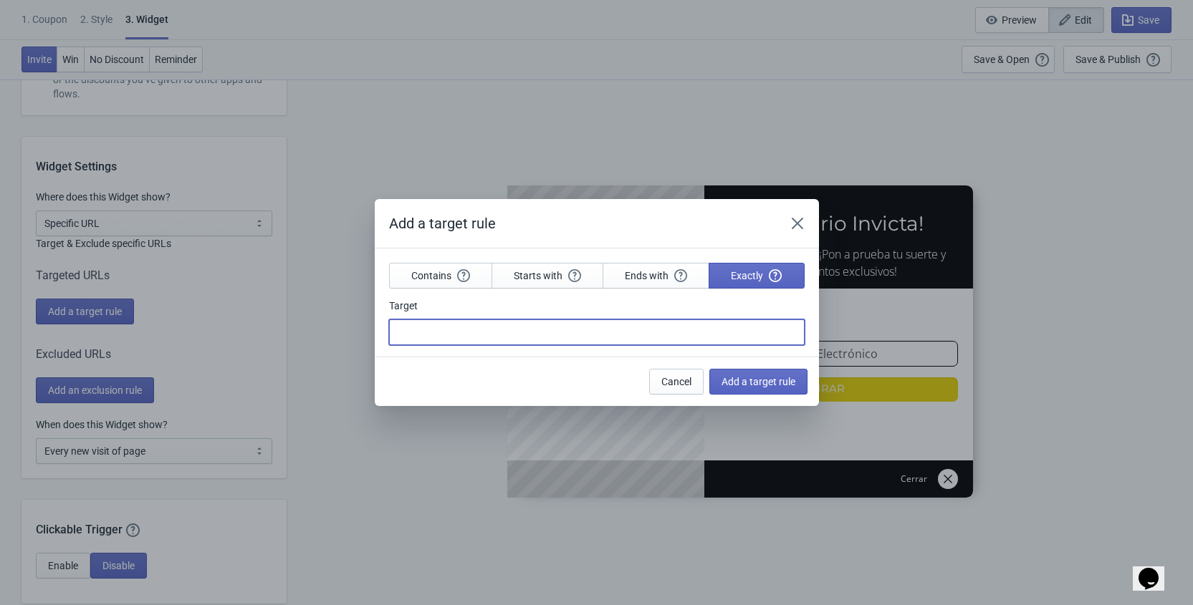
click at [401, 339] on input "Target" at bounding box center [597, 333] width 416 height 26
paste input "https://invictachile.com/collections/todos-los-relojes-en-descuento-invicta"
type input "https://invictachile.com/collections/todos-los-relojes-en-descuento-invicta"
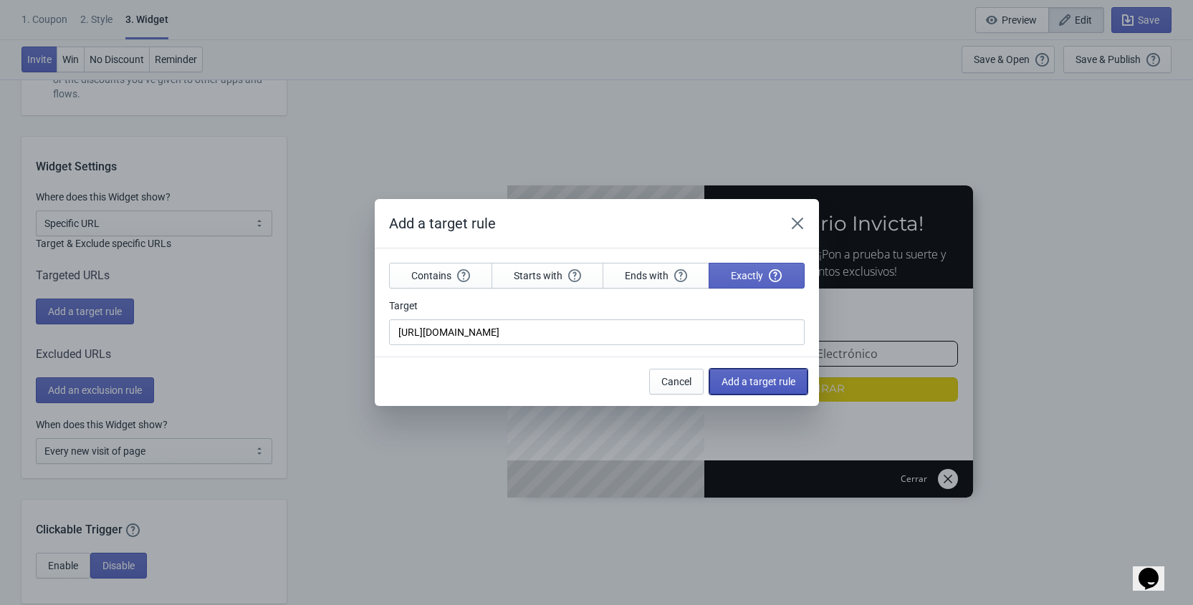
click at [745, 382] on span "Add a target rule" at bounding box center [758, 381] width 74 height 11
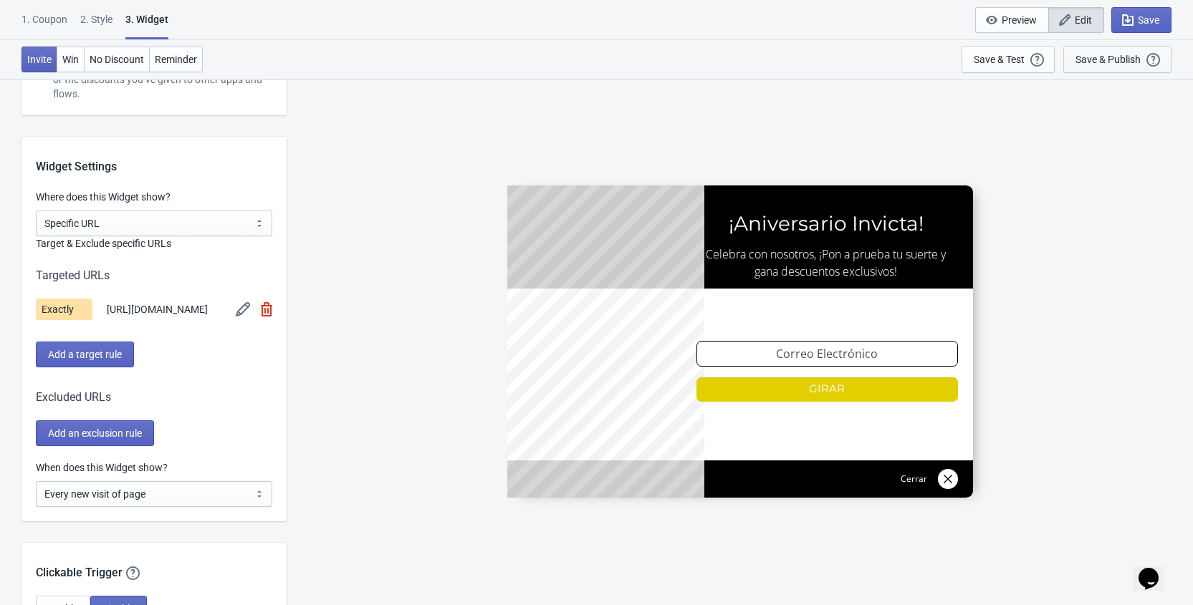
click at [1106, 62] on div "Save & Publish" at bounding box center [1107, 59] width 65 height 11
